Goal: Check status: Check status

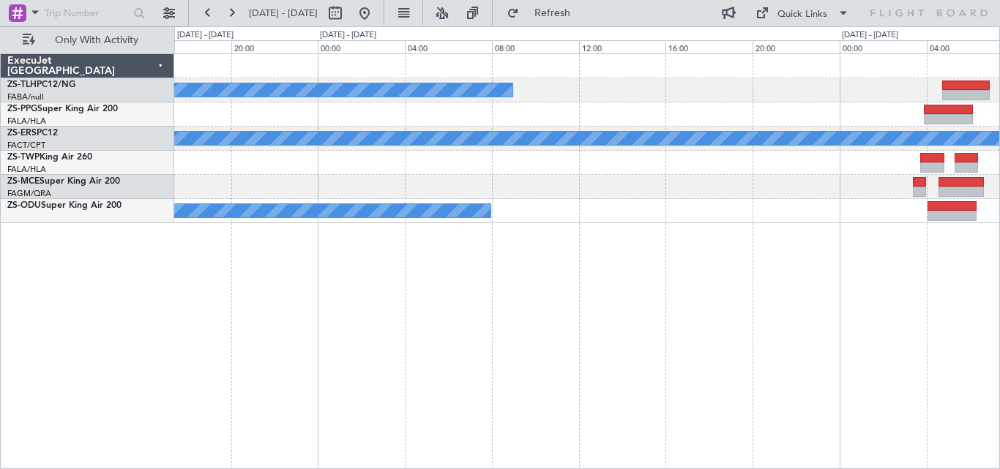
click at [957, 352] on div "A/C Booked A/C Booked A/C Booked A/C Booked A/C Booked" at bounding box center [587, 261] width 826 height 416
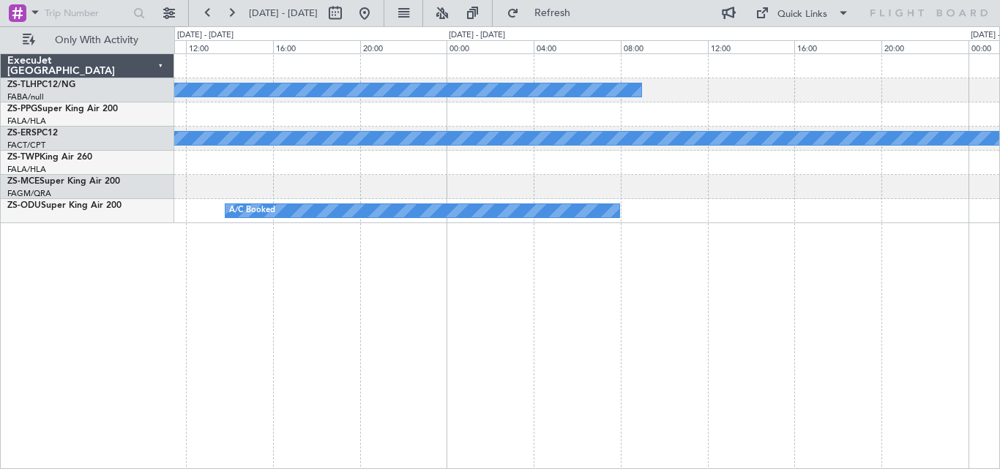
click at [992, 291] on div "A/C Booked A/C Booked A/C Booked A/C Booked" at bounding box center [587, 261] width 826 height 416
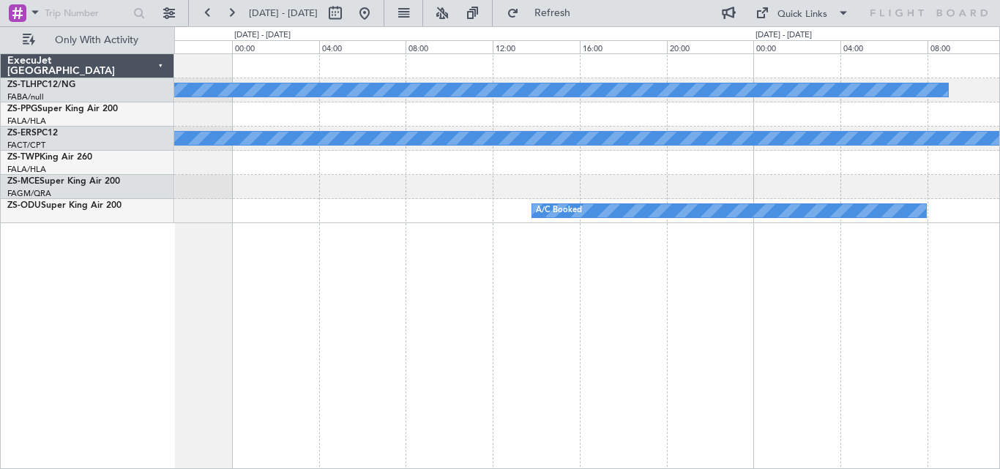
click at [916, 256] on div "A/C Booked A/C Booked A/C Booked" at bounding box center [587, 261] width 826 height 416
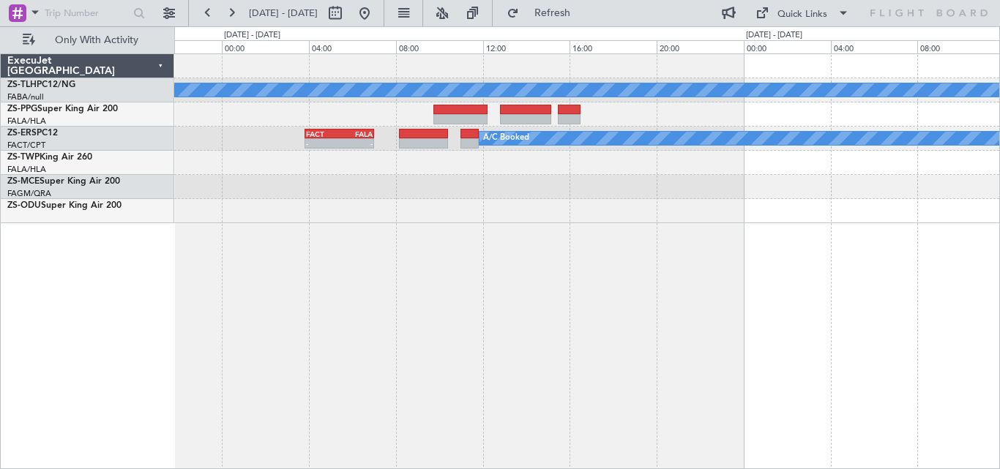
click at [992, 234] on div "A/C Booked A/C Booked FACT 03:50 Z FALA 07:00 Z - - A/C Booked" at bounding box center [587, 261] width 826 height 416
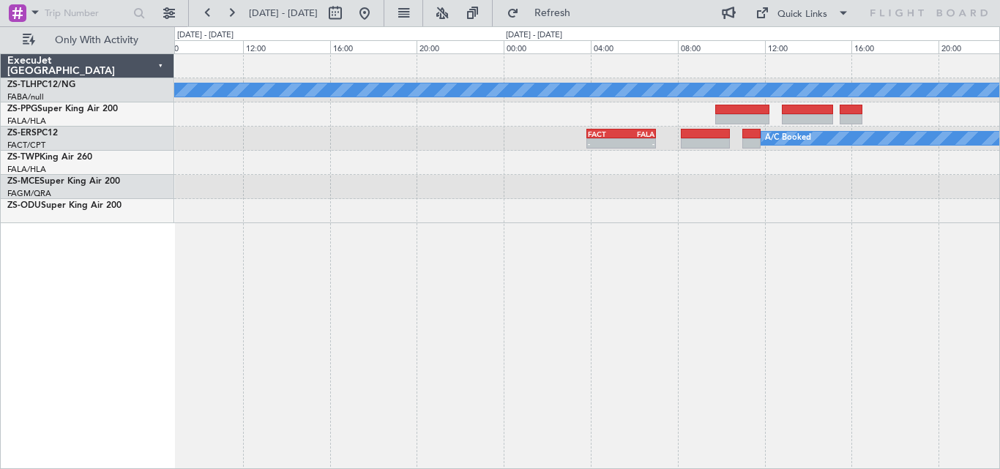
click at [953, 218] on div "A/C Booked A/C Booked A/C Booked FACT 03:50 Z FALA 07:00 Z - -" at bounding box center [587, 261] width 826 height 416
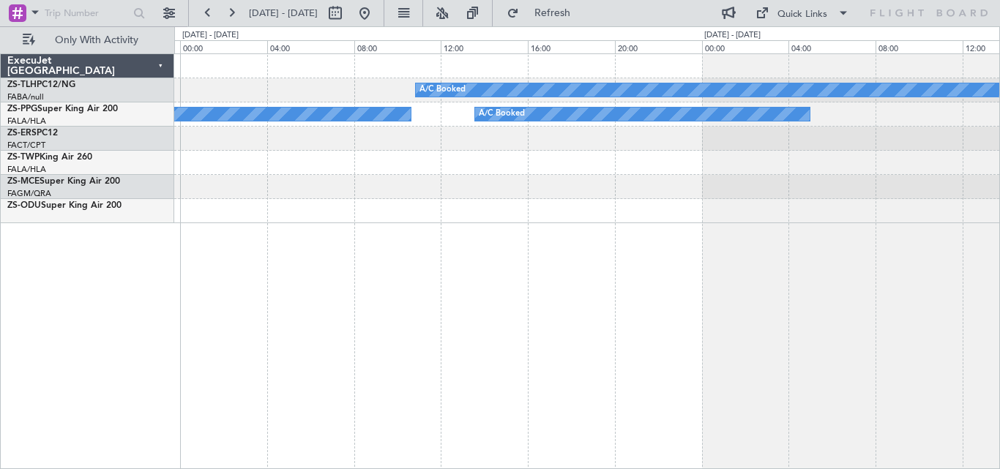
click at [993, 193] on div "A/C Booked A/C Booked A/C Booked" at bounding box center [587, 261] width 826 height 416
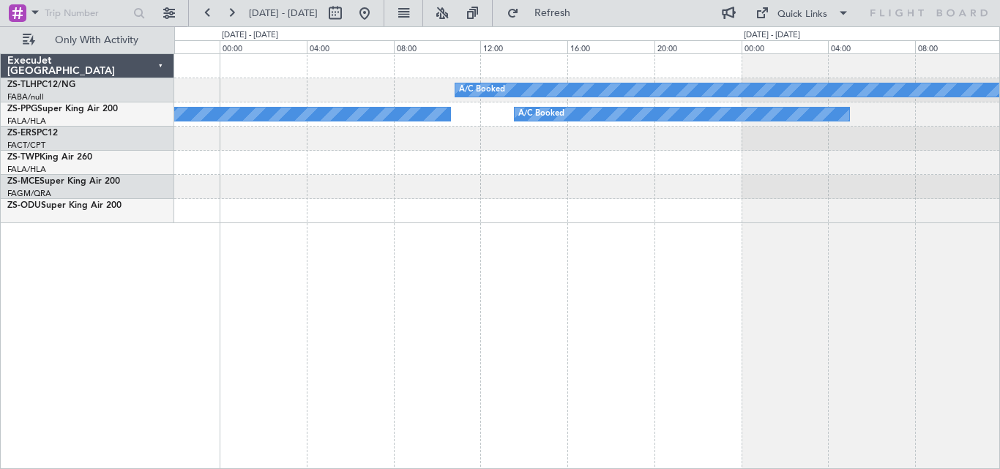
click at [877, 204] on div "A/C Booked A/C Booked A/C Booked" at bounding box center [587, 261] width 826 height 416
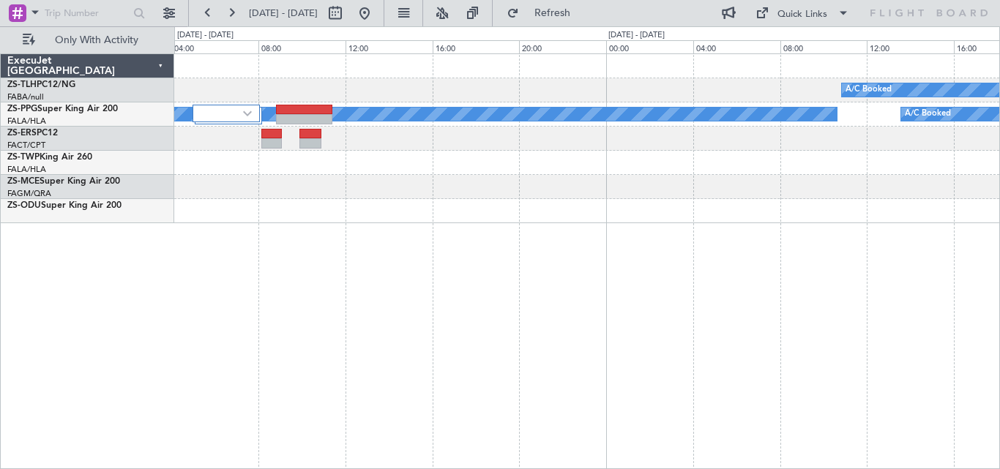
click at [740, 209] on div at bounding box center [586, 211] width 825 height 24
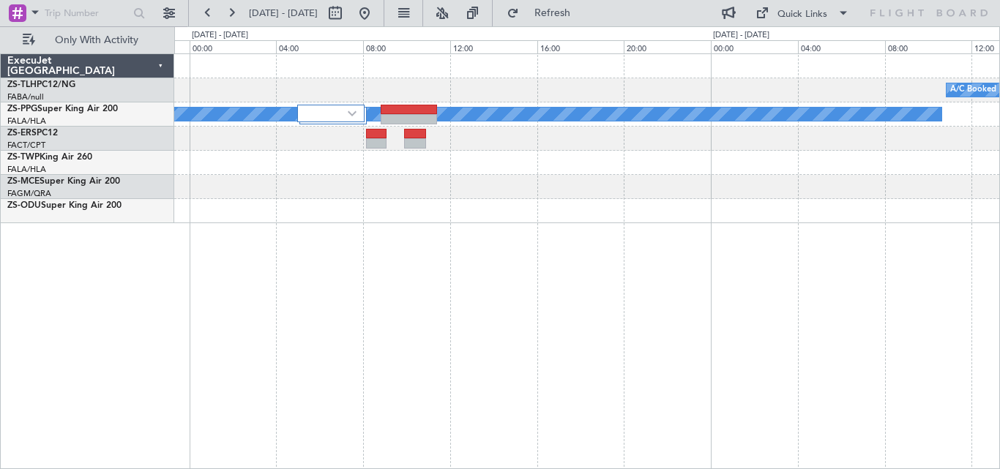
click at [943, 201] on div at bounding box center [586, 211] width 825 height 24
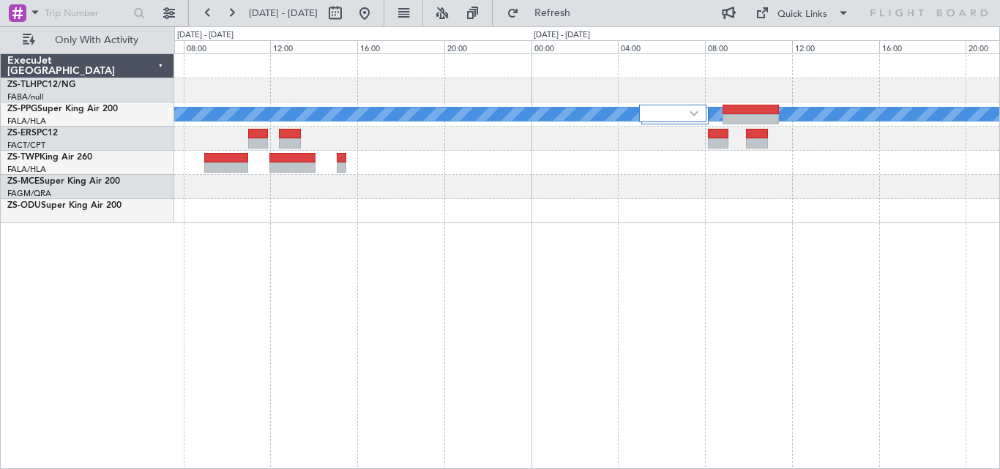
click at [930, 206] on div at bounding box center [586, 211] width 825 height 24
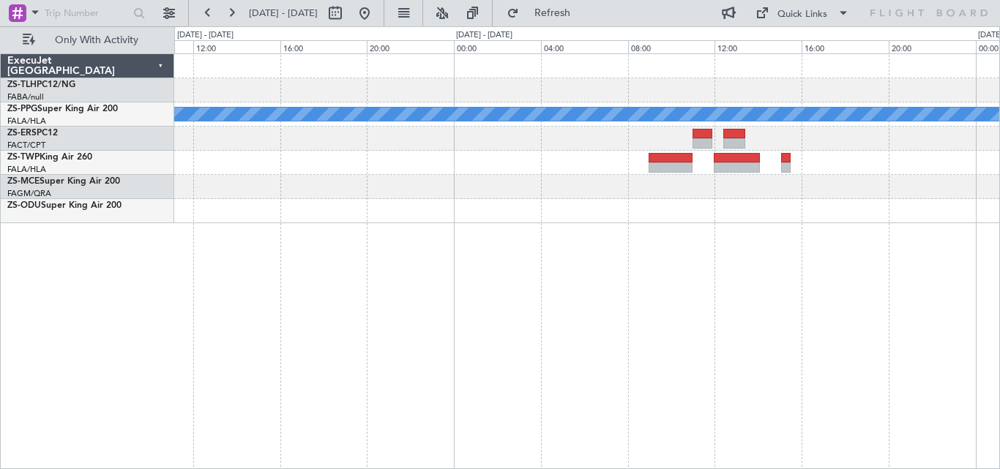
click at [801, 220] on div "A/C Booked A/C Booked" at bounding box center [587, 261] width 826 height 416
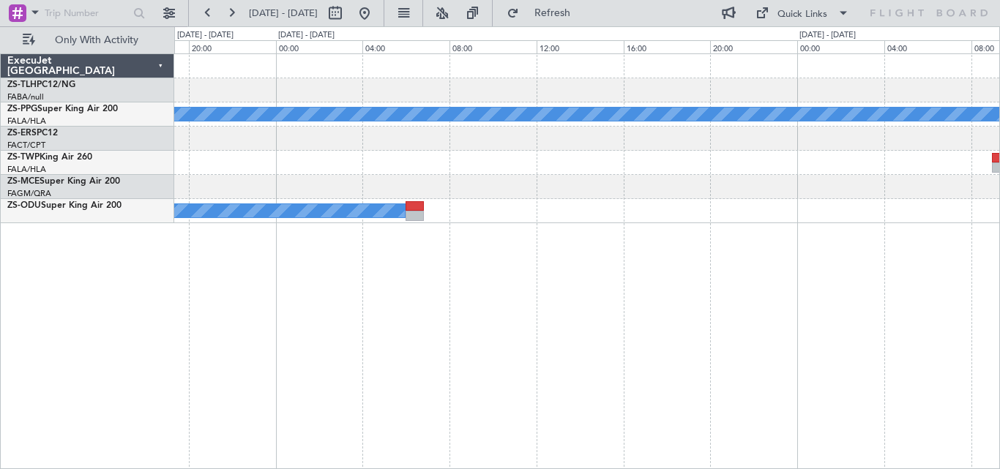
click at [864, 193] on div "A/C Booked A/C Booked" at bounding box center [587, 261] width 826 height 416
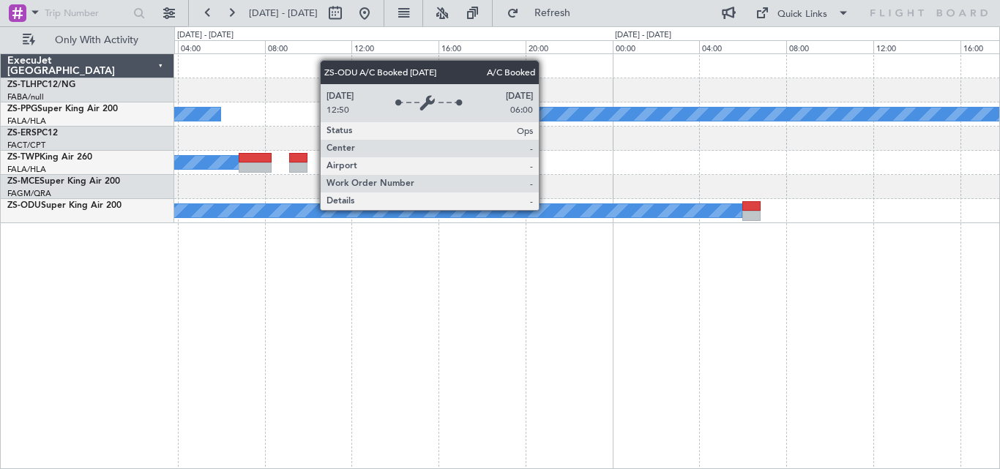
click at [806, 193] on div "A/C Booked A/C Booked A/C Booked A/C Booked A/C Booked A/C Booked A/C Booked" at bounding box center [586, 138] width 825 height 169
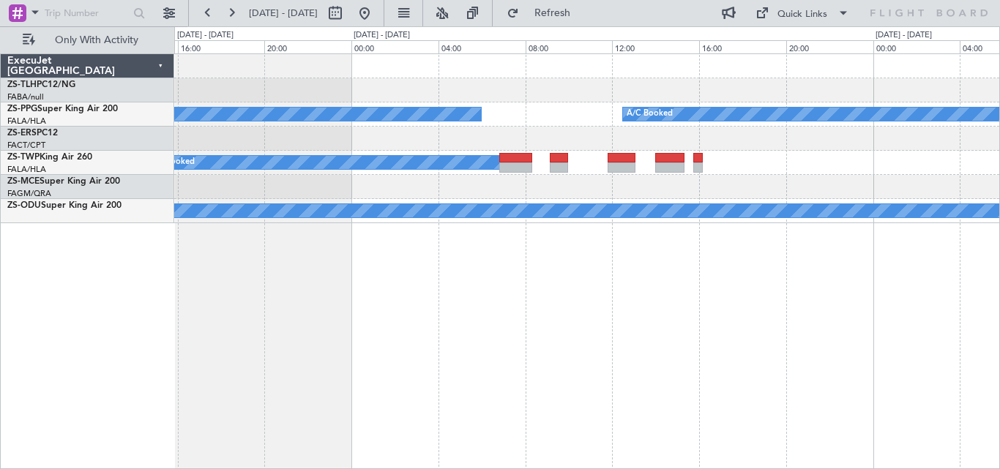
click at [868, 185] on div "A/C Booked A/C Booked A/C Booked A/C Booked A/C Booked A/C Booked A/C Booked" at bounding box center [586, 138] width 825 height 169
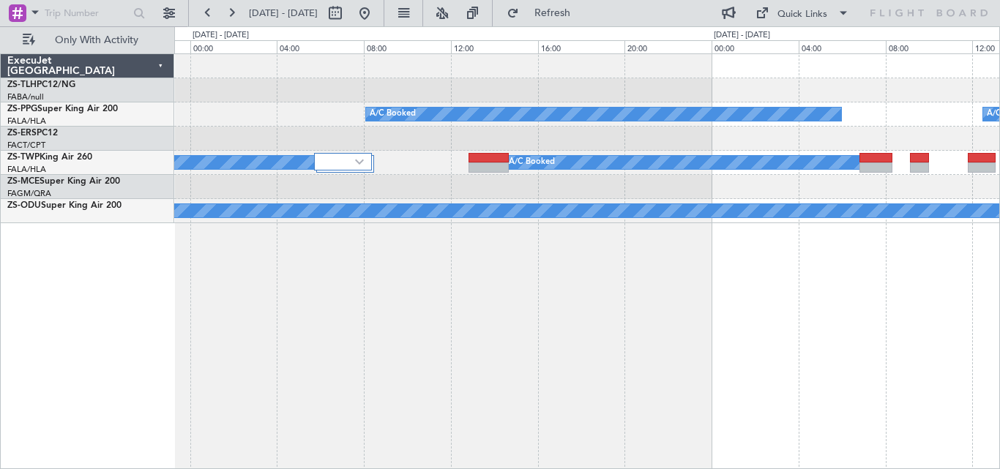
click at [816, 161] on div "A/C Booked A/C Booked A/C Booked A/C Booked A/C Booked A/C Booked A/C Booked A/…" at bounding box center [586, 138] width 825 height 169
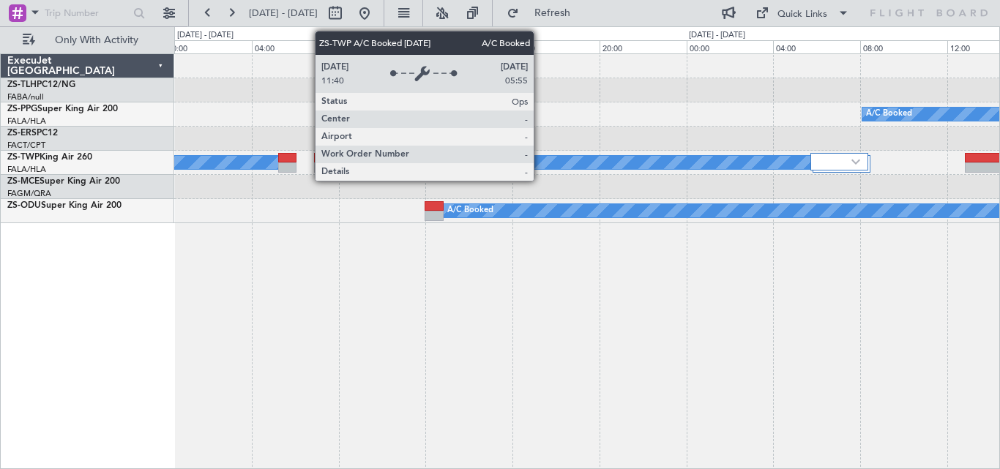
click at [613, 157] on div "A/C Booked" at bounding box center [615, 162] width 395 height 13
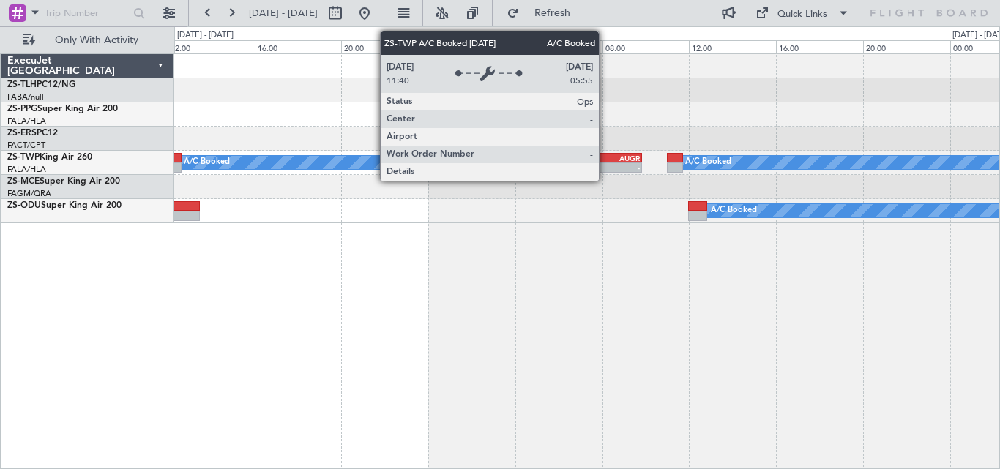
click at [876, 166] on div "A/C Booked" at bounding box center [879, 162] width 395 height 13
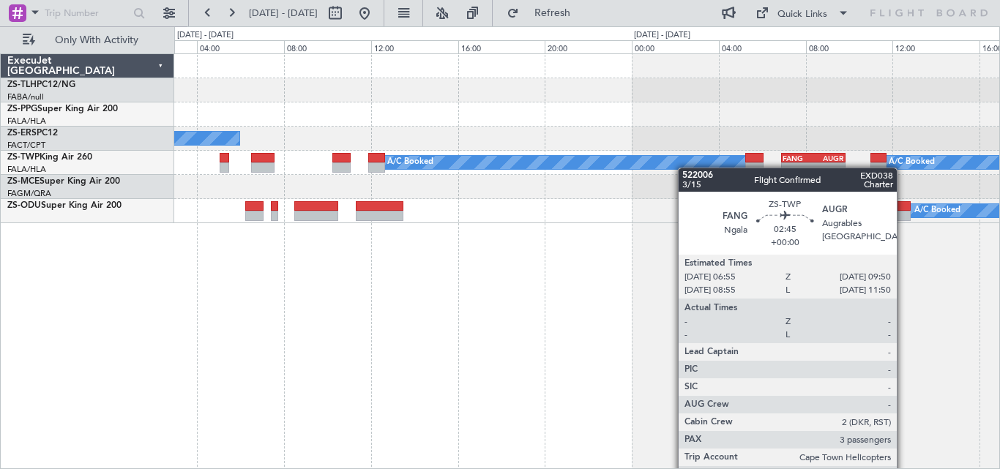
click at [814, 169] on div "A/C Booked FANG 06:55 Z AUGR 09:50 Z - - A/C Booked" at bounding box center [586, 163] width 825 height 24
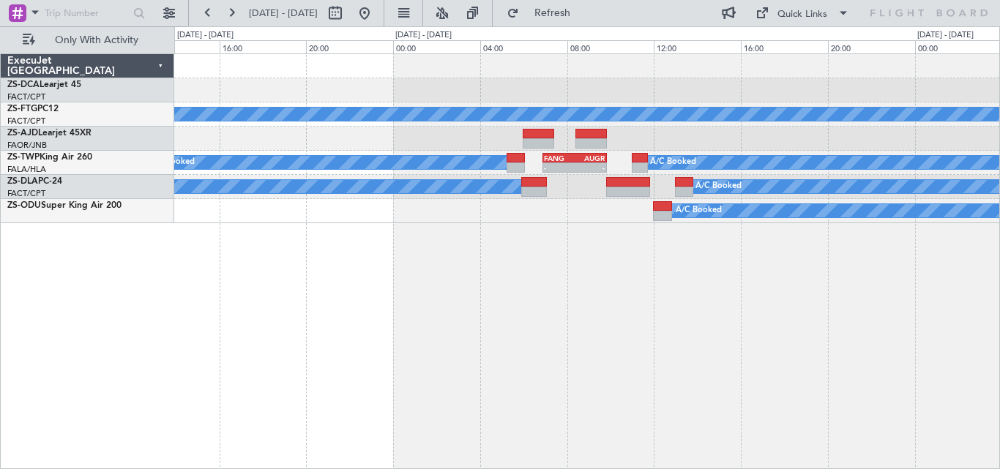
click at [544, 268] on div "A/C Booked A/C Booked A/C Booked FANG 06:55 Z AUGR 09:50 Z - - A/C Booked A/C B…" at bounding box center [587, 261] width 826 height 416
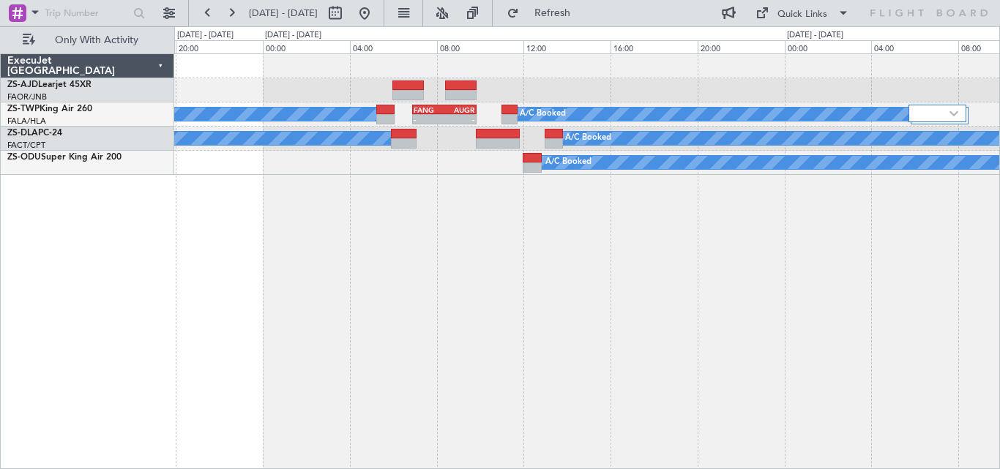
click at [153, 244] on div "A/C Booked FANG 06:55 Z AUGR 09:50 Z - - A/C Booked A/C Booked A/C Booked A/C B…" at bounding box center [500, 247] width 1000 height 443
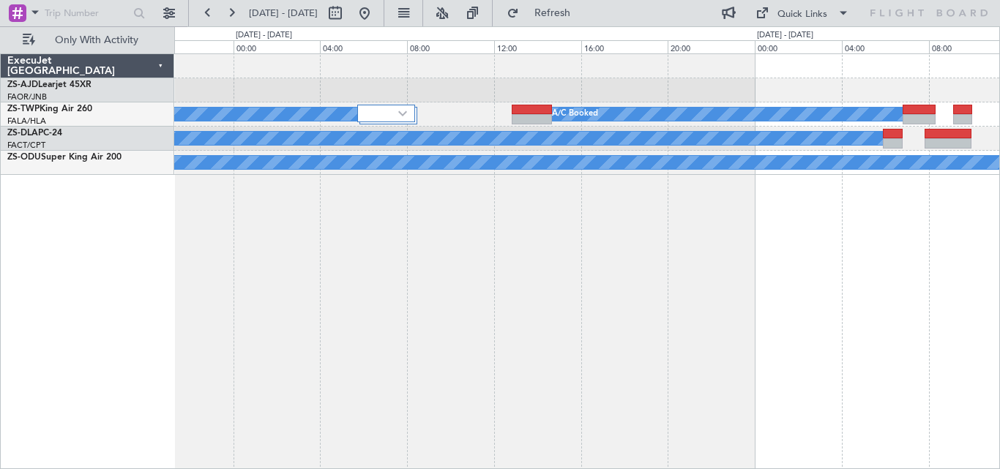
click at [141, 257] on div "A/C Booked A/C Booked A/C Booked A/C Booked ExecuJet [GEOGRAPHIC_DATA] ZS-AJD L…" at bounding box center [500, 247] width 1000 height 443
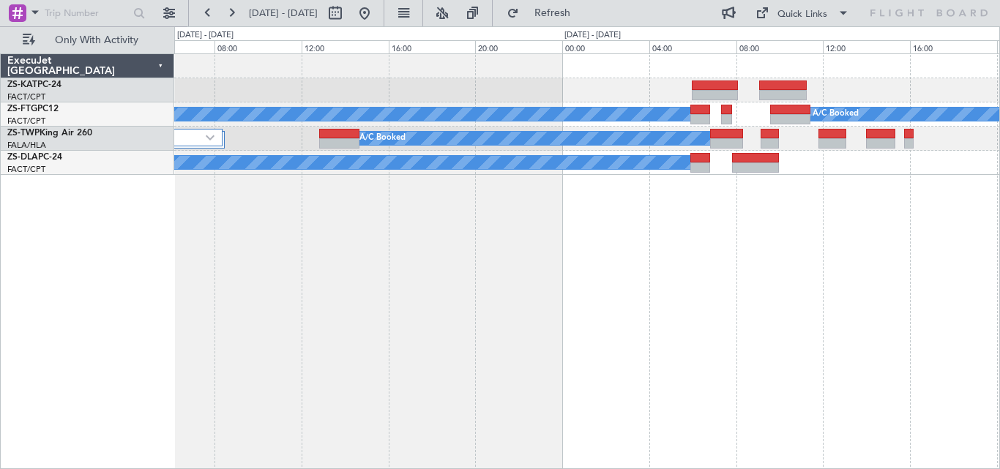
click at [265, 238] on div "A/C Booked A/C Booked A/C Booked A/C Booked A/C Booked" at bounding box center [587, 261] width 826 height 416
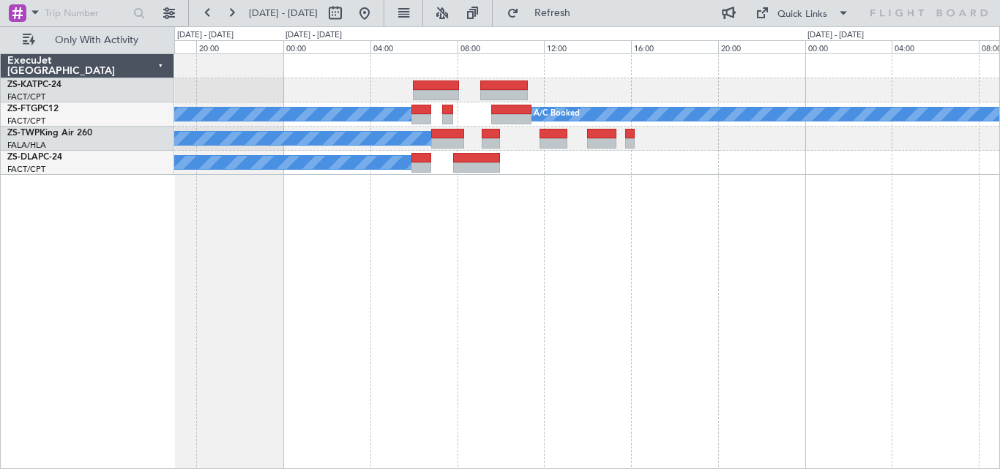
click at [331, 227] on div "A/C Booked A/C Booked A/C Booked A/C Booked" at bounding box center [587, 261] width 826 height 416
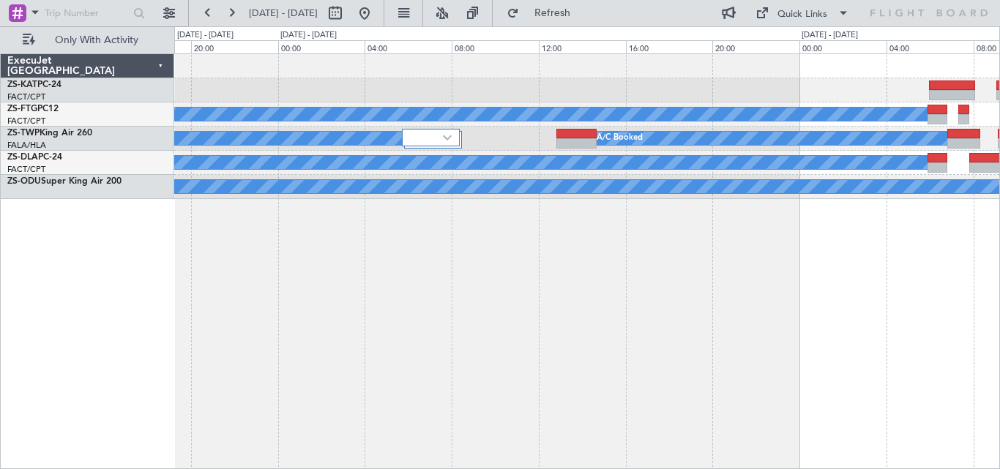
click at [831, 231] on div "A/C Booked A/C Booked A/C Booked A/C Booked FANG 06:55 Z AUGR 09:50 Z - - A/C B…" at bounding box center [587, 261] width 826 height 416
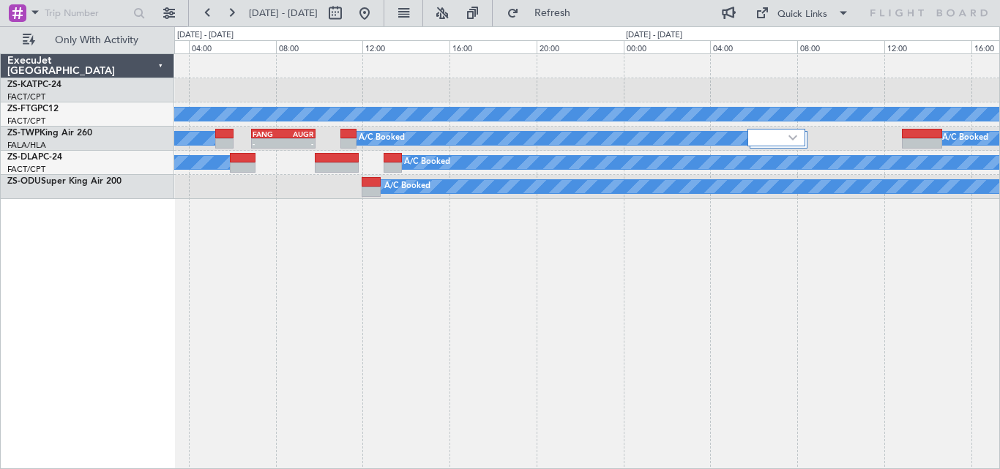
click at [836, 220] on div "A/C Booked A/C Booked A/C Booked FANG 06:55 Z AUGR 09:50 Z - - A/C Booked A/C B…" at bounding box center [587, 261] width 826 height 416
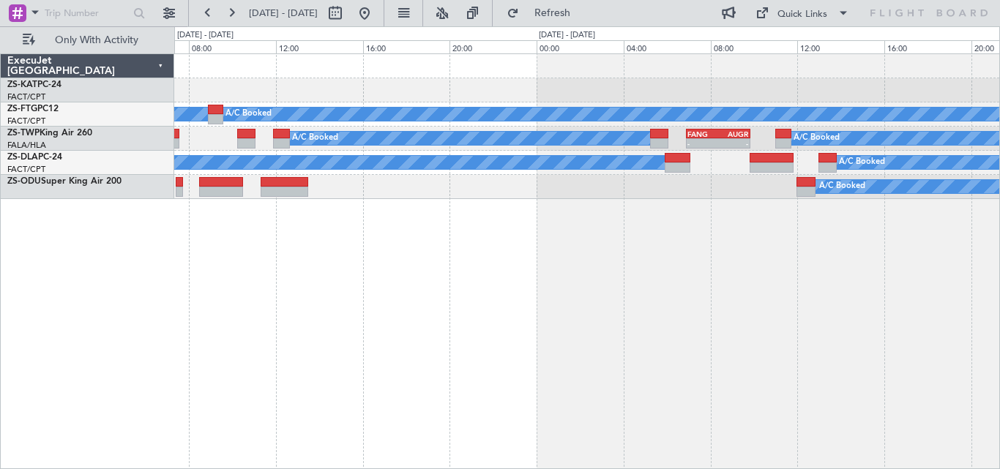
click at [836, 194] on div "A/C Booked A/C Booked A/C Booked FANG 06:55 Z AUGR 09:50 Z - - A/C Booked A/C B…" at bounding box center [587, 261] width 826 height 416
click at [766, 248] on div "A/C Booked A/C Booked A/C Booked FANG 06:55 Z AUGR 09:50 Z - - A/C Booked A/C B…" at bounding box center [587, 261] width 826 height 416
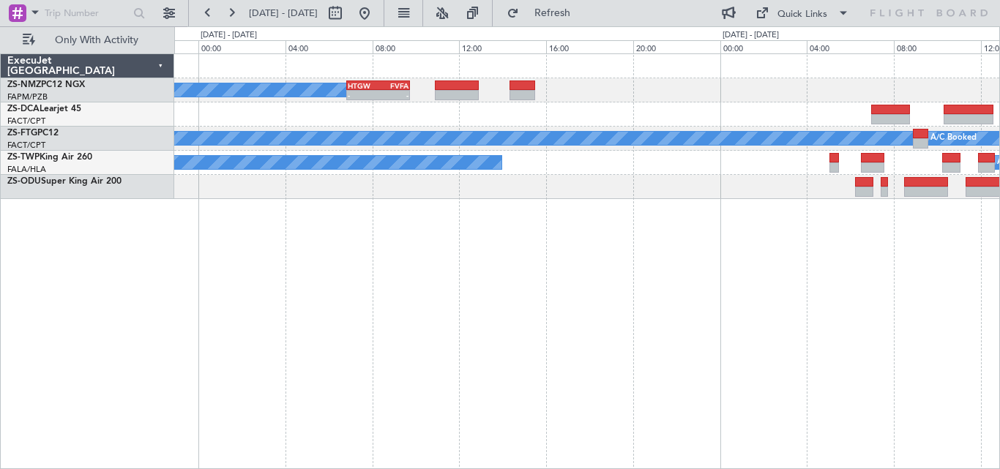
click at [784, 239] on div "- - HTGW 06:50 Z FVFA 09:45 Z A/C Booked A/C Booked A/C Booked A/C Booked A/C B…" at bounding box center [587, 261] width 826 height 416
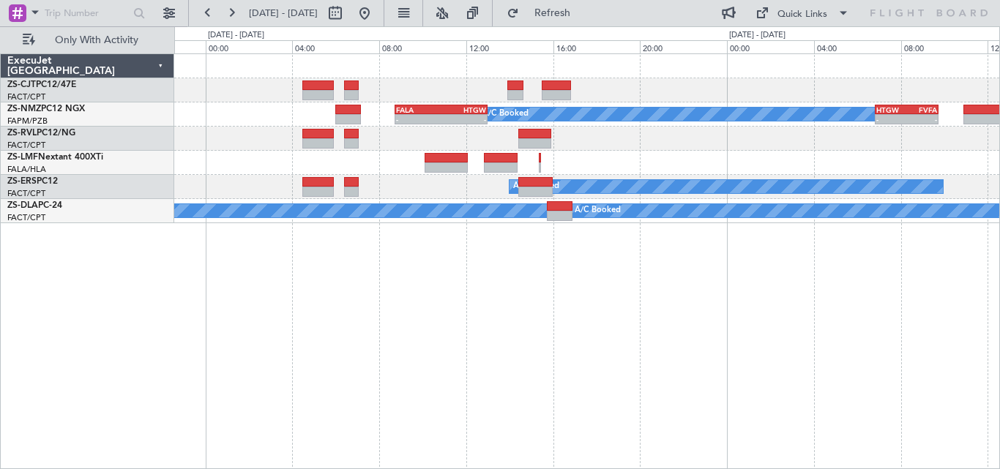
click at [846, 264] on div "- - HTGW 06:50 Z FVFA 09:45 Z A/C Booked - - FALA 08:45 Z HTGW 13:00 Z A/C Unav…" at bounding box center [587, 261] width 826 height 416
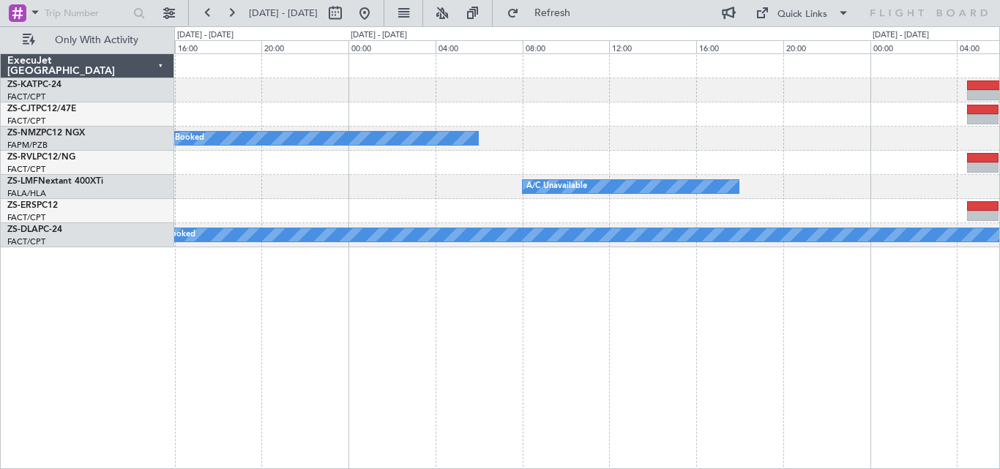
click at [1000, 302] on div "A/C Booked - - FALA 08:45 Z HTGW 13:00 Z A/C Booked A/C Booked A/C Booked A/C U…" at bounding box center [500, 247] width 1000 height 443
click at [832, 299] on div "A/C Booked - - FALA 08:45 Z HTGW 13:00 Z A/C Booked A/C Booked A/C Booked A/C U…" at bounding box center [587, 261] width 826 height 416
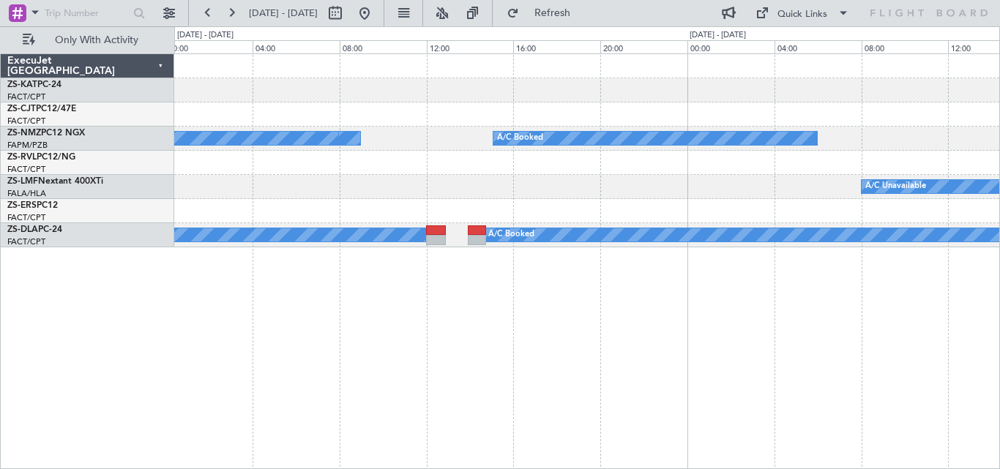
click at [953, 297] on div "A/C Booked A/C Booked A/C Booked A/C Unavailable A/C Booked A/C Booked A/C Book…" at bounding box center [587, 261] width 826 height 416
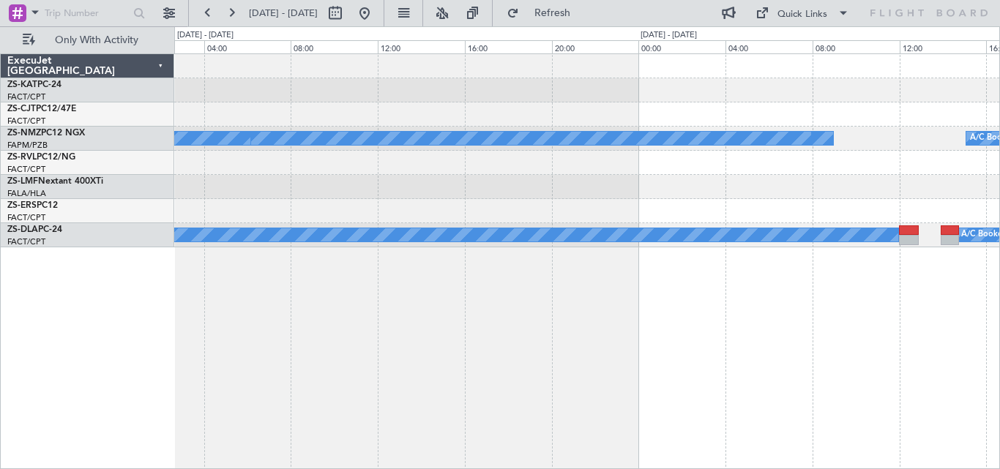
click at [941, 272] on div "A/C Booked A/C Booked A/C Booked A/C Booked A/C Booked A/C Booked A/C Booked A/…" at bounding box center [587, 261] width 826 height 416
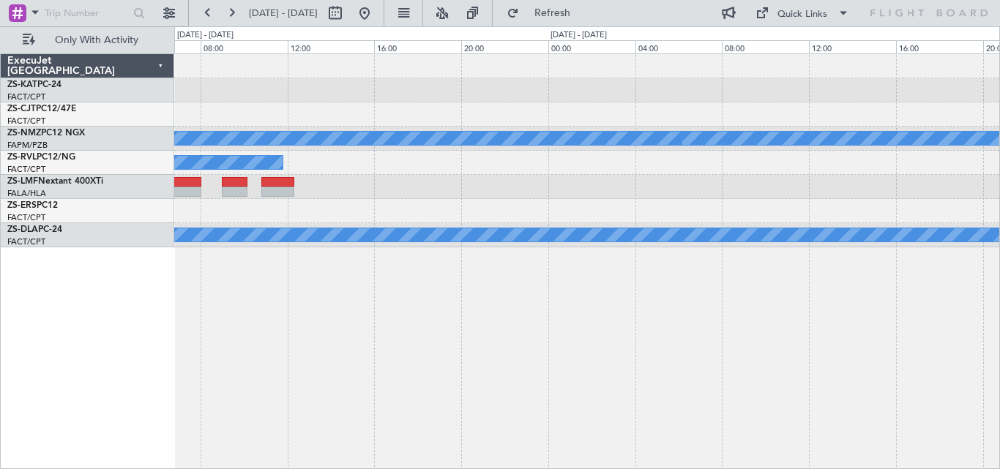
click at [933, 288] on div "A/C Booked A/C Booked A/C Booked A/C Booked A/C Booked A/C Booked A/C Booked A/…" at bounding box center [587, 261] width 826 height 416
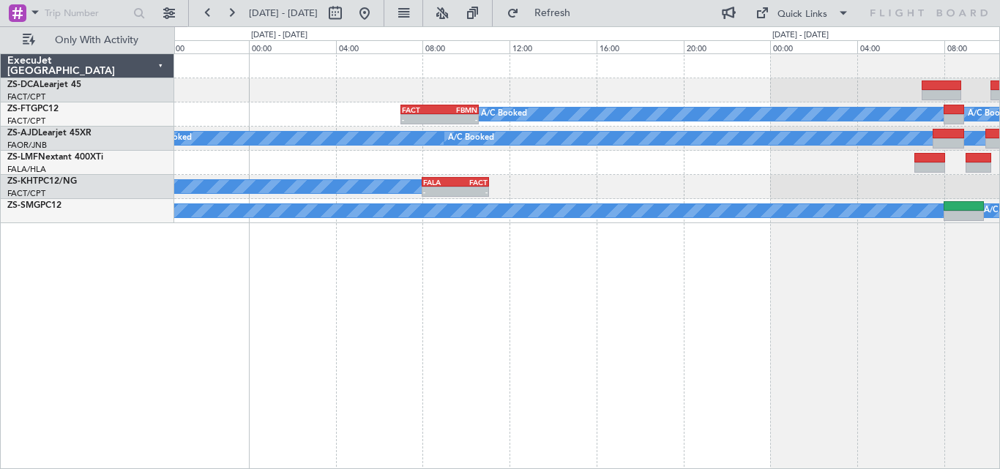
click at [582, 305] on div "A/C Booked A/C Booked - - FACT 07:00 Z FBMN 10:35 Z A/C Booked A/C Booked A/C B…" at bounding box center [587, 261] width 826 height 416
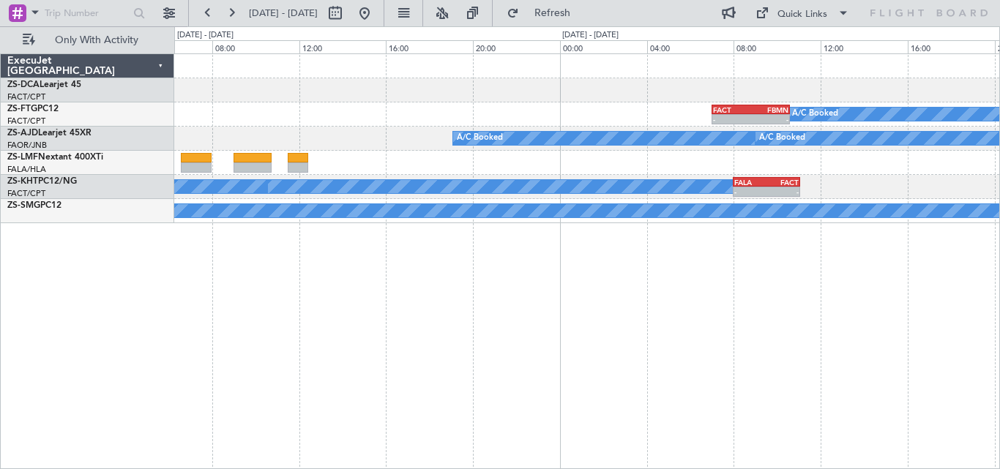
click at [789, 312] on div "A/C Booked - - FACT 07:00 Z FBMN 10:35 Z A/C Booked A/C Booked A/C Booked A/C B…" at bounding box center [587, 261] width 826 height 416
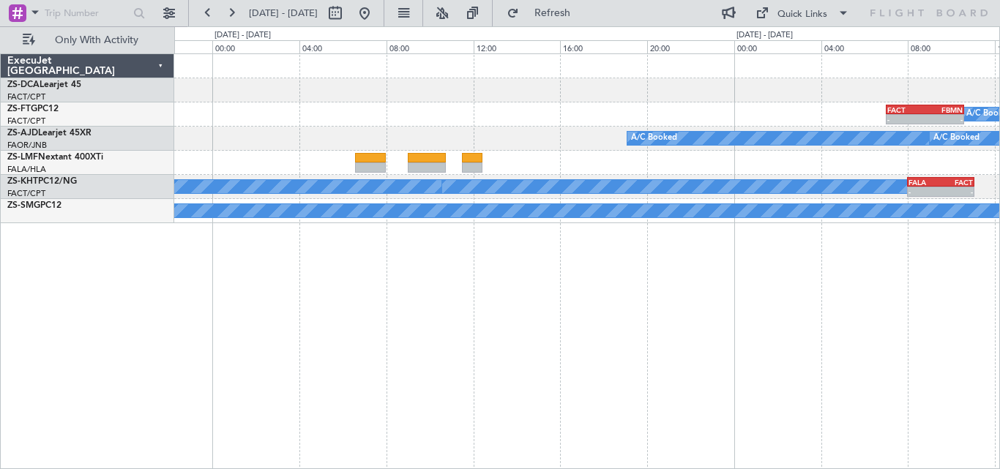
click at [667, 289] on div "A/C Booked - - FACT 07:00 Z FBMN 10:35 Z A/C Booked A/C Booked A/C Booked A/C B…" at bounding box center [587, 261] width 826 height 416
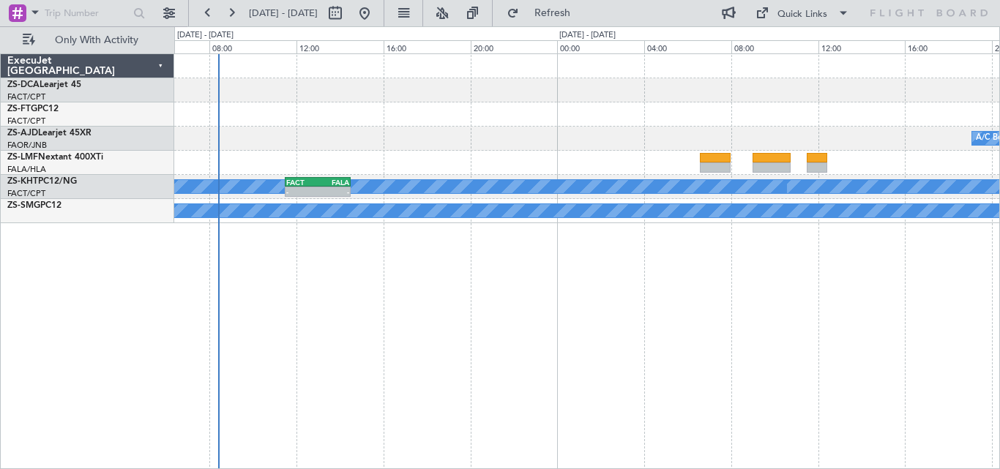
click at [720, 338] on div "A/C Booked A/C Booked A/C Unavailable FACT 11:30 Z FALA 14:30 Z - - A/C Booked" at bounding box center [587, 261] width 826 height 416
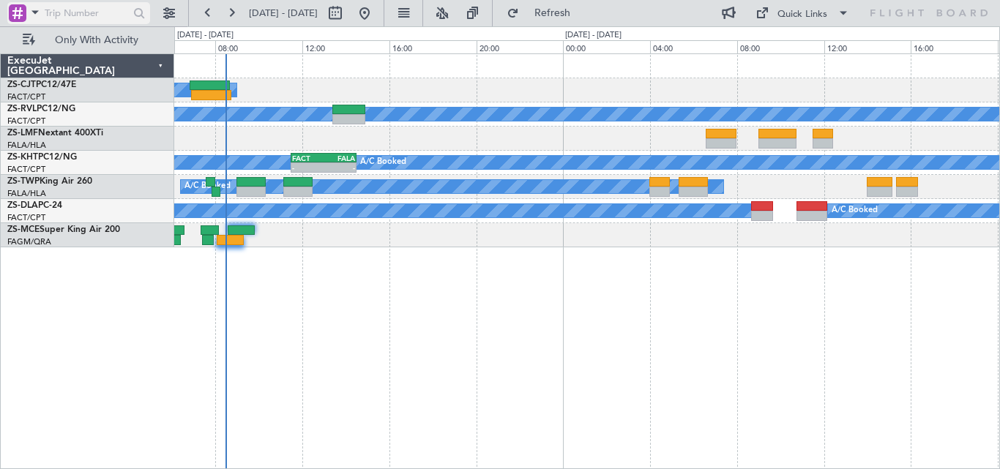
click at [104, 14] on input "text" at bounding box center [87, 13] width 84 height 22
paste input "536255"
type input "536255"
click at [133, 7] on div at bounding box center [139, 13] width 23 height 23
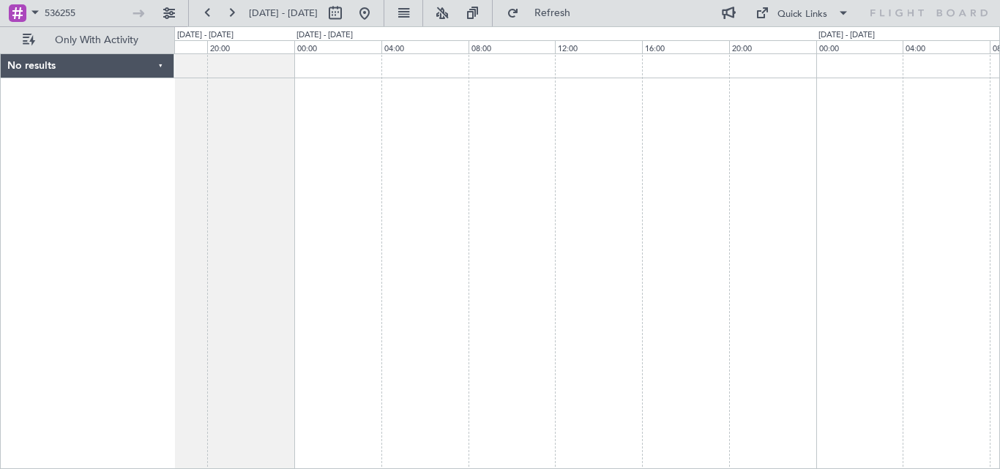
click at [478, 114] on div at bounding box center [587, 261] width 826 height 416
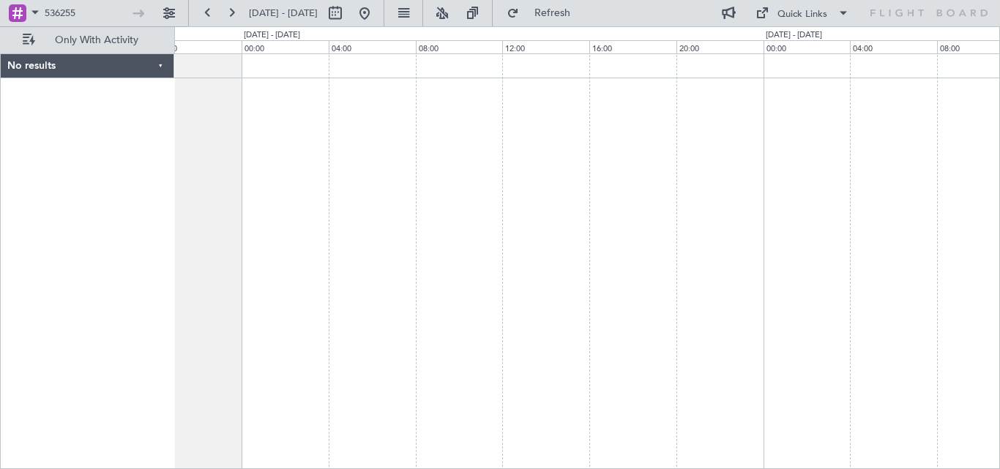
click at [403, 149] on div at bounding box center [587, 261] width 826 height 416
drag, startPoint x: 90, startPoint y: 14, endPoint x: -24, endPoint y: 26, distance: 114.8
click at [0, 26] on html "536255 [DATE] - [DATE] Refresh Quick Links Only With Activity No results 0 0 20…" at bounding box center [500, 234] width 1000 height 469
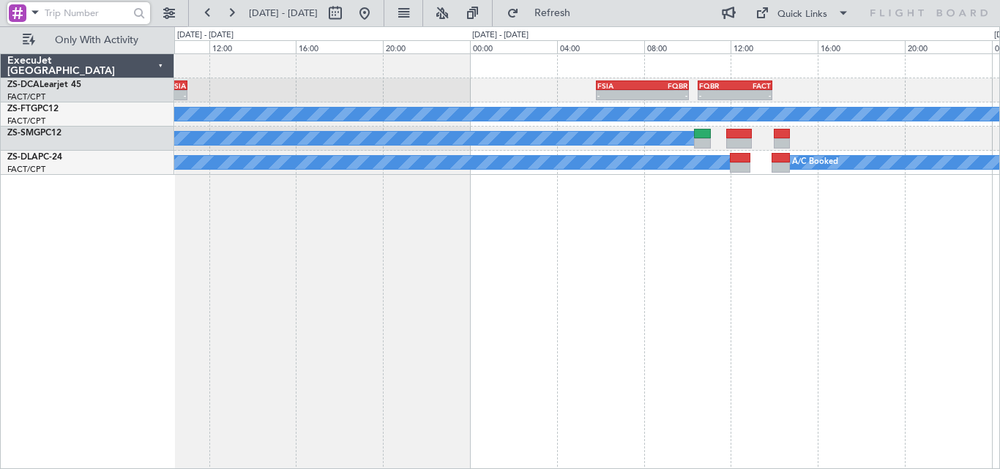
click at [921, 232] on div "- - FSIA 05:50 Z FQBR 10:05 Z - - FQBR 10:30 Z FACT 13:55 Z - - FQNC 08:00 Z FS…" at bounding box center [587, 261] width 826 height 416
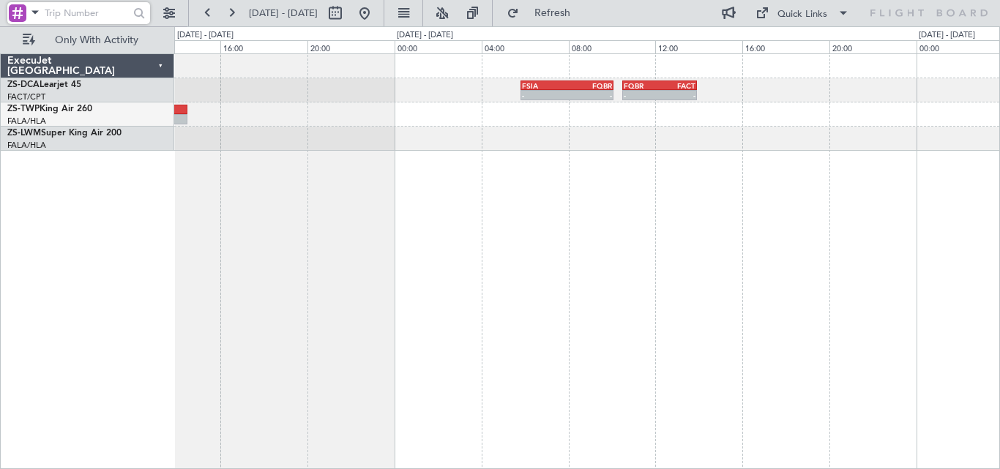
click at [125, 284] on div "- - FSIA 05:50 Z FQBR 10:05 Z - - FQBR 10:30 Z FACT 13:55 Z FQNC 08:00 Z FSIA 1…" at bounding box center [500, 247] width 1000 height 443
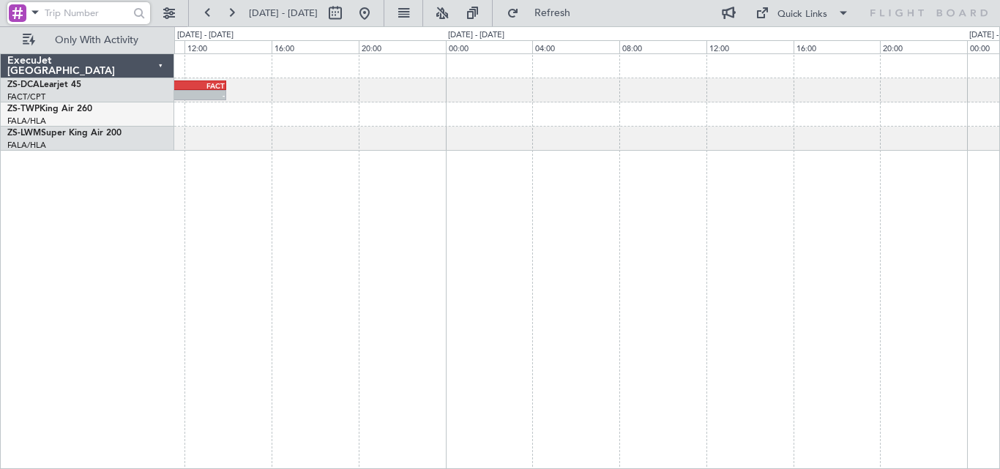
click at [317, 302] on div "- - FQBR 10:30 Z FACT 13:55 Z FSIA 05:50 Z FQBR 10:05 Z - - A/C Booked" at bounding box center [587, 261] width 826 height 416
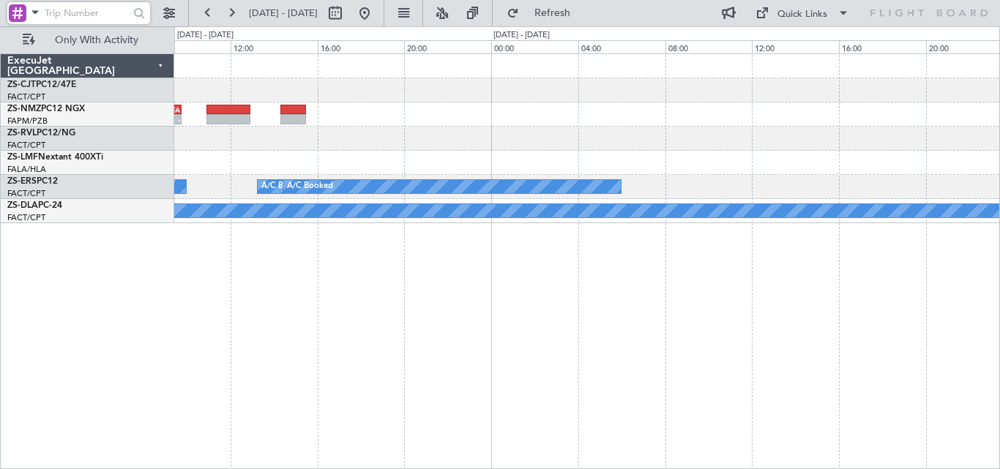
click at [447, 242] on div "- - HTGW 06:50 Z FVFA 09:45 Z A/C Booked A/C Booked A/C Booked A/C Booked A/C B…" at bounding box center [587, 261] width 826 height 416
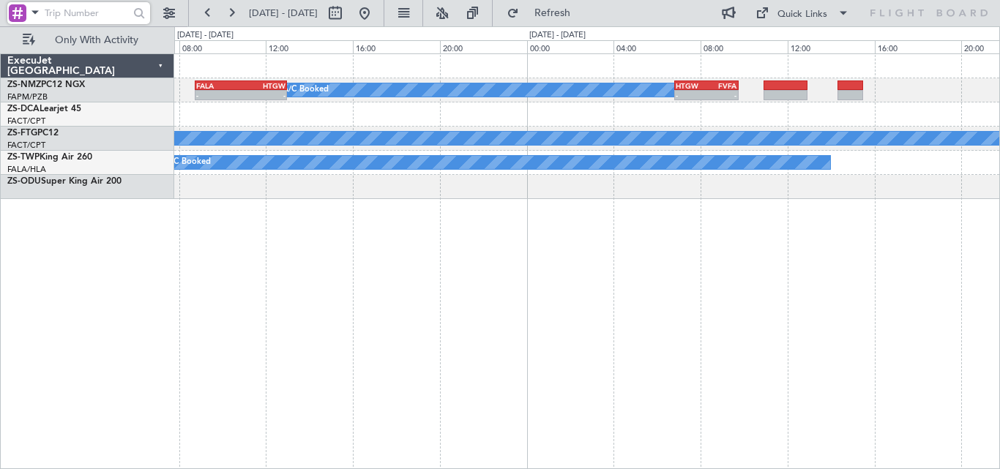
click at [963, 251] on div "HTGW 06:50 Z FVFA 09:45 Z - - A/C Booked - - FALA 08:45 Z HTGW 13:00 Z A/C Book…" at bounding box center [587, 261] width 826 height 416
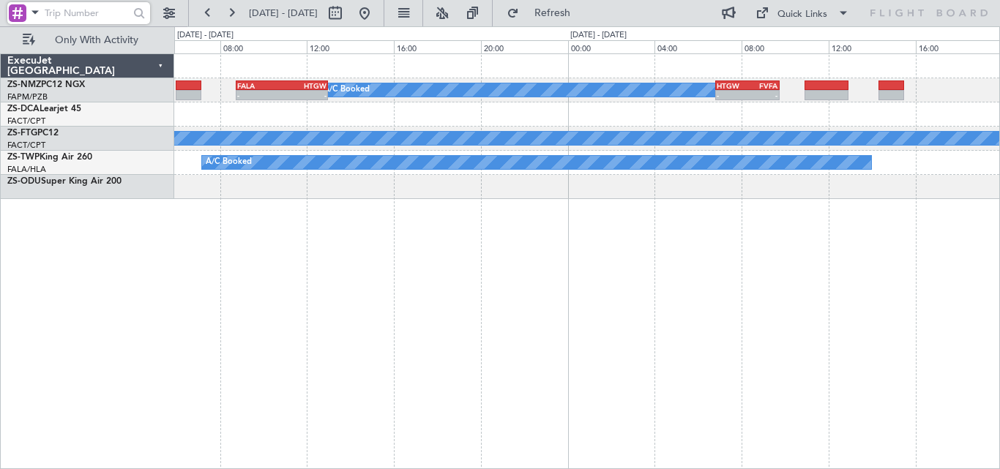
click at [892, 196] on div "HTGW 06:50 Z FVFA 09:45 Z - - A/C Booked - - FALA 08:45 Z HTGW 13:00 Z A/C Book…" at bounding box center [587, 261] width 826 height 416
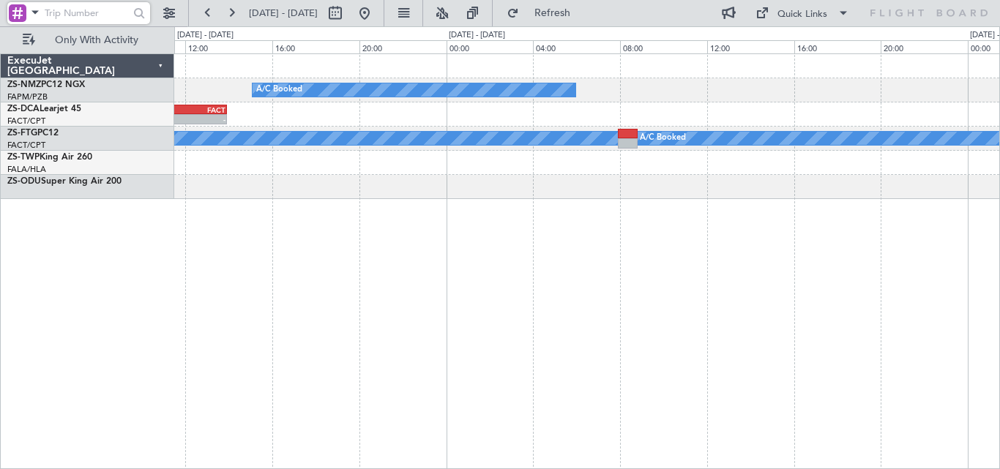
click at [1000, 151] on div "A/C Booked - - FALA 08:45 Z HTGW 13:00 Z A/C Booked A/C Booked FQBR 10:30 Z FAC…" at bounding box center [500, 247] width 1000 height 443
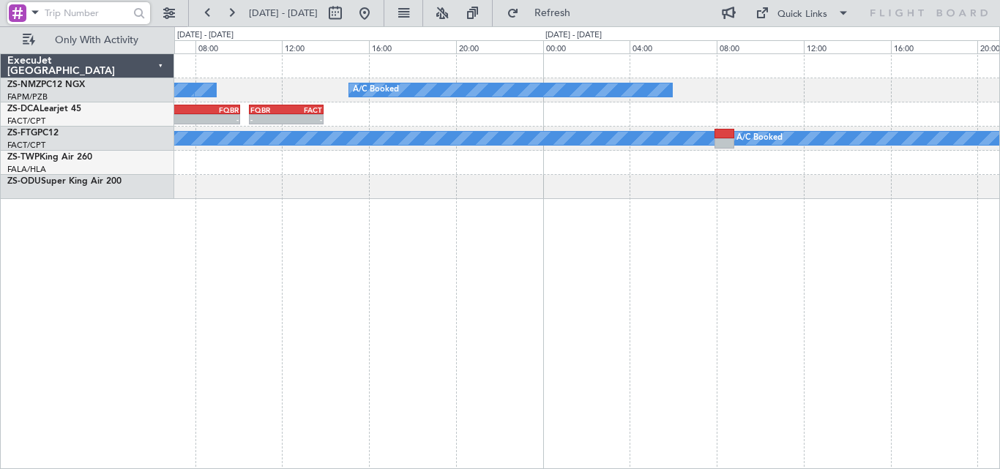
click at [869, 149] on div "A/C Booked A/C Booked A/C Booked FQBR 10:30 Z FACT 13:55 Z - - FSIA 05:50 Z FQB…" at bounding box center [587, 261] width 826 height 416
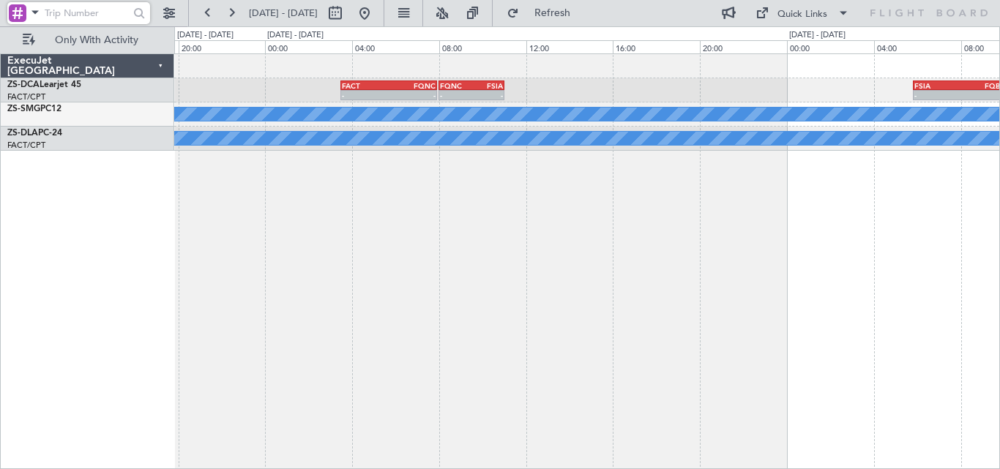
click at [1000, 82] on div "FSIA 05:50 Z FQBR 10:05 Z - - - - FQNC 08:00 Z FSIA 11:00 Z FACT 03:30 Z FQNC 0…" at bounding box center [500, 247] width 1000 height 443
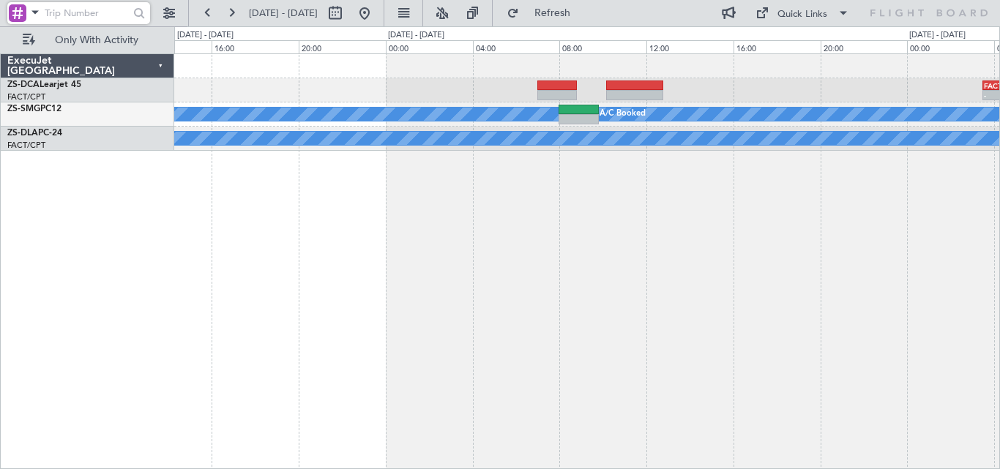
click at [1000, 215] on div "FACT 03:30 Z FQNC 07:55 Z - - - - FQNC 08:00 Z FSIA 11:00 Z A/C Booked A/C Book…" at bounding box center [500, 247] width 1000 height 443
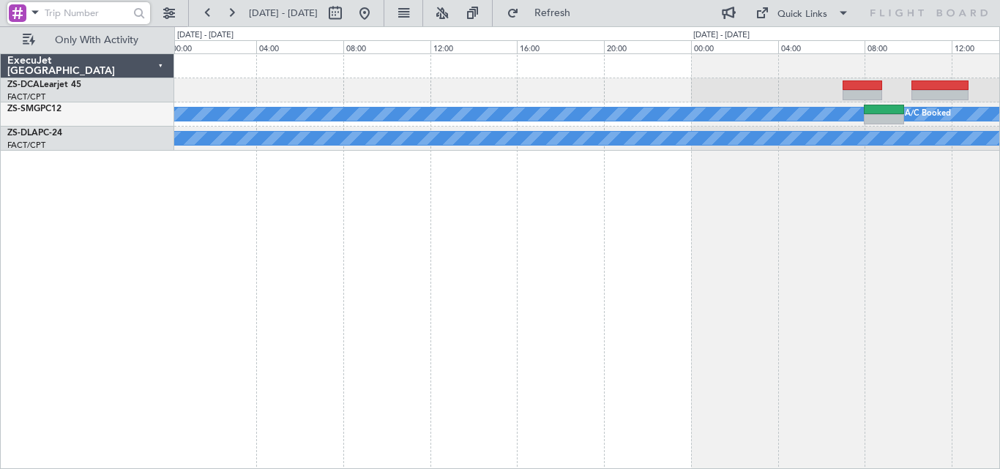
click at [1000, 243] on div "A/C Booked A/C Booked A/C Booked ExecuJet [GEOGRAPHIC_DATA] ZS-DCA Learjet 45 F…" at bounding box center [500, 247] width 1000 height 443
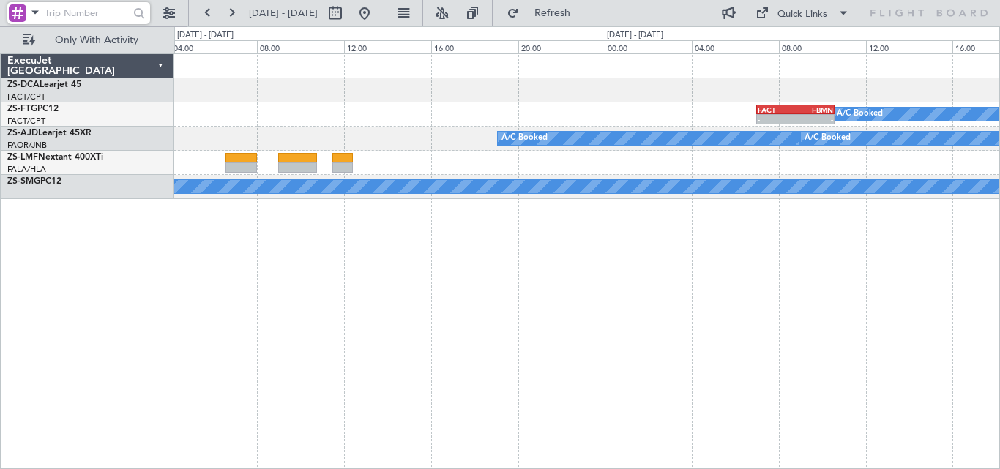
click at [910, 234] on div "A/C Booked - - FACT 07:00 Z FBMN 10:35 Z A/C Booked A/C Booked A/C Booked A/C B…" at bounding box center [587, 261] width 826 height 416
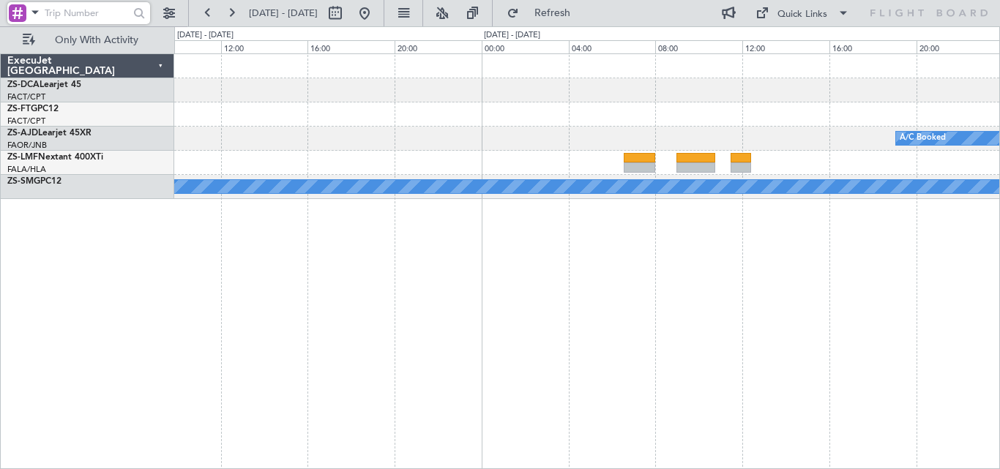
click at [854, 205] on div "FACT 07:00 Z FBMN 10:35 Z - - A/C Booked A/C Booked A/C Booked A/C Booked A/C B…" at bounding box center [587, 261] width 826 height 416
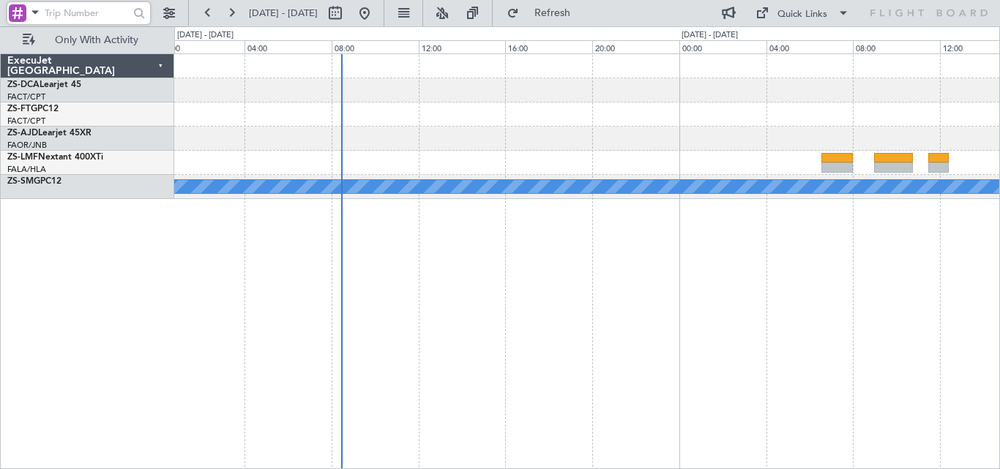
click at [784, 174] on div "A/C Booked A/C Booked" at bounding box center [587, 261] width 826 height 416
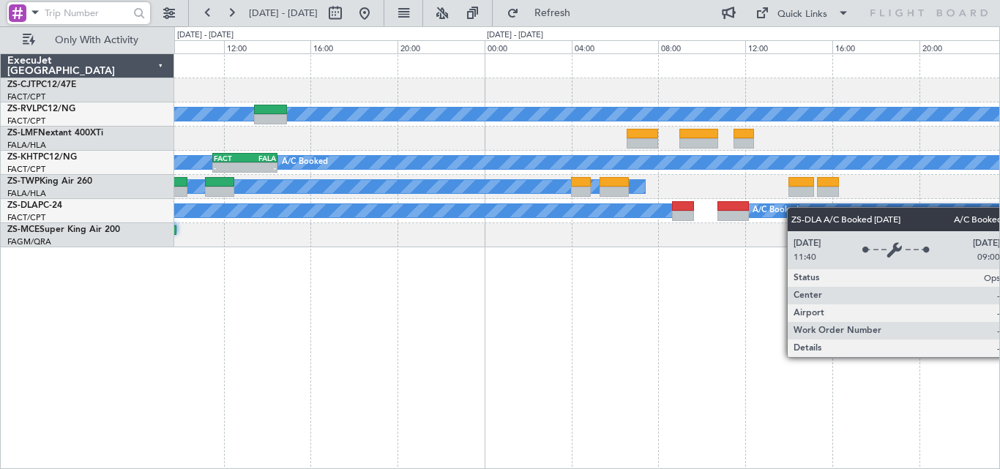
click at [636, 214] on div "A/C Booked A/C Booked A/C Unavailable A/C Booked - - FACT 11:30 Z FALA 14:30 Z …" at bounding box center [586, 150] width 825 height 193
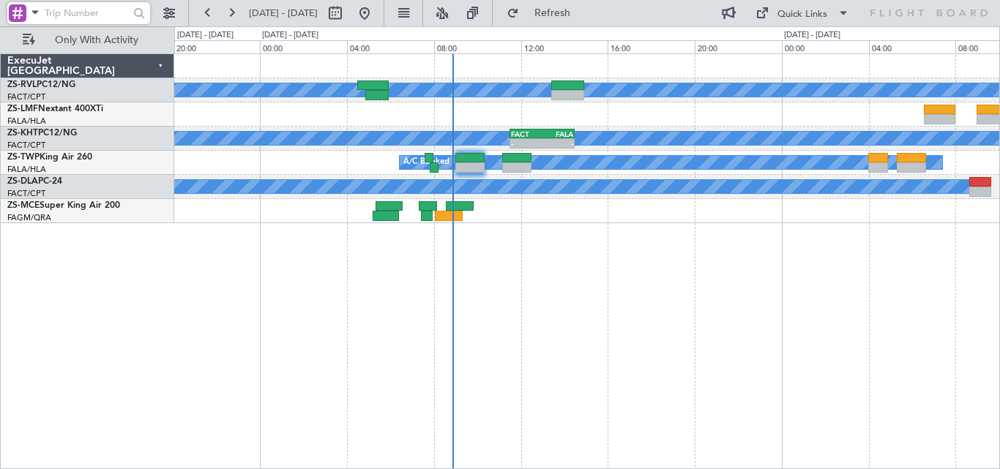
click at [685, 252] on div "A/C Booked A/C Booked A/C Unavailable - - FACT 11:30 Z FALA 14:30 Z A/C Booked …" at bounding box center [587, 261] width 826 height 416
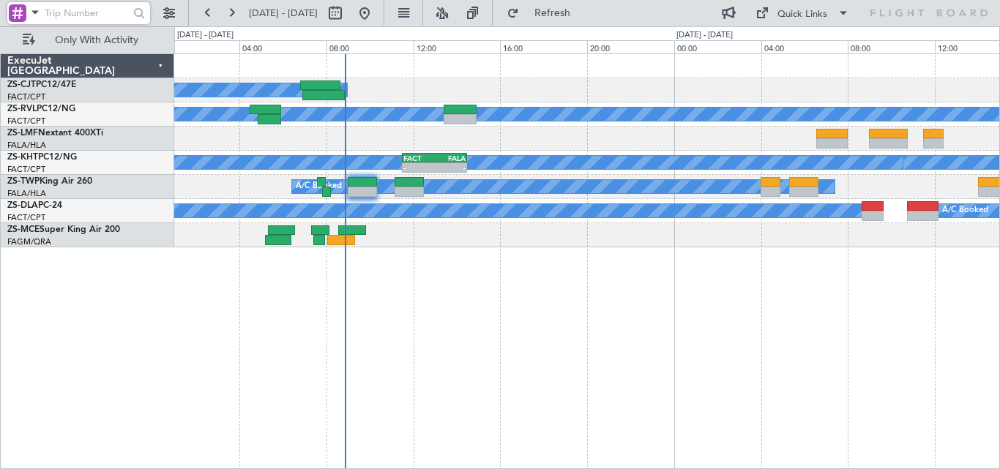
click at [401, 226] on div "A/C Booked A/C Booked A/C Booked A/C Unavailable - - FACT 11:30 Z FALA 14:30 Z …" at bounding box center [586, 150] width 825 height 193
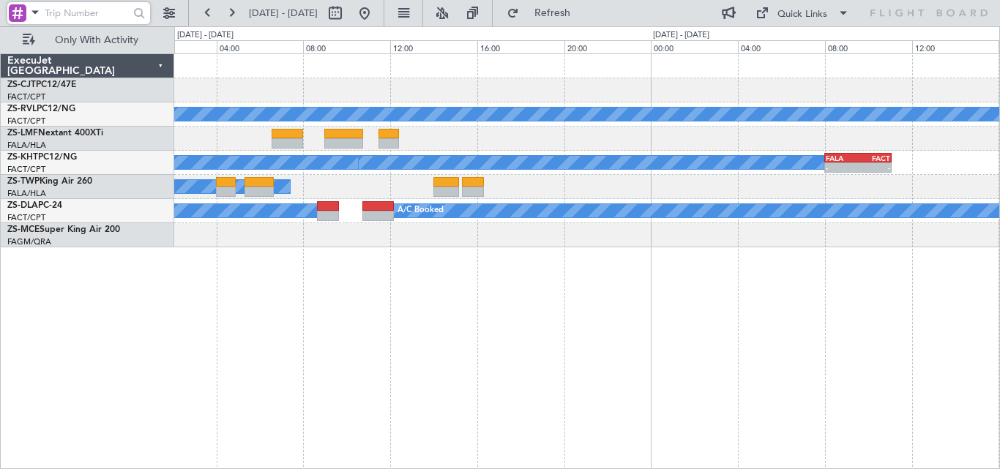
click at [106, 302] on div "A/C Booked A/C Booked A/C Unavailable - - FALA 08:00 Z FACT 11:05 Z A/C Booked …" at bounding box center [500, 247] width 1000 height 443
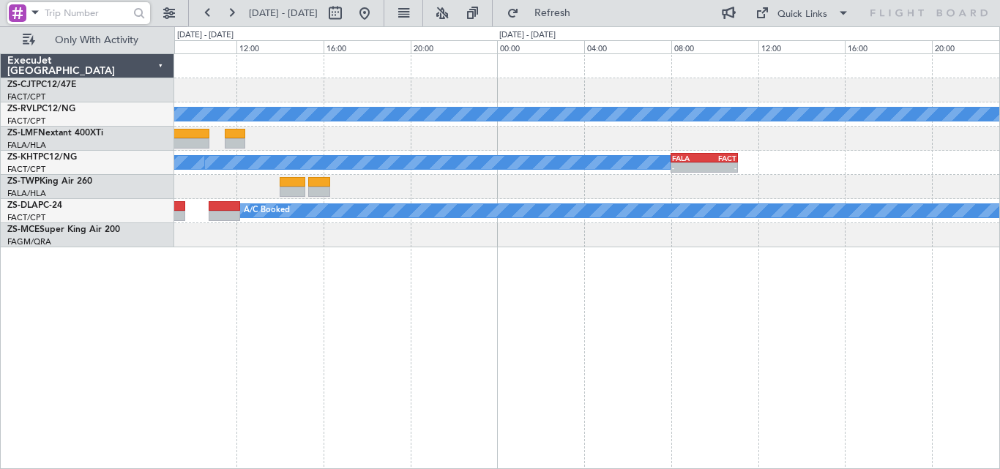
click at [257, 372] on div "A/C Booked A/C Booked A/C Unavailable - - FALA 08:00 Z FACT 11:05 Z A/C Booked …" at bounding box center [587, 261] width 826 height 416
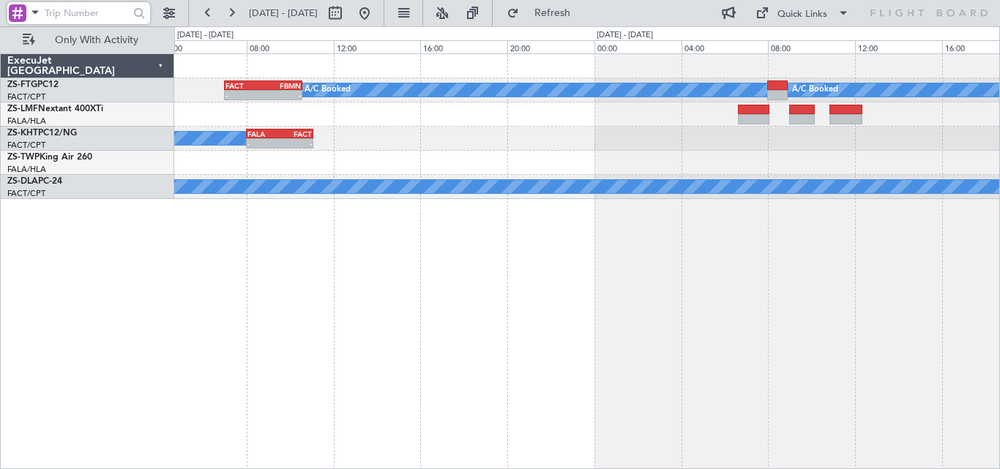
click at [239, 360] on div "A/C Booked A/C Booked - - FACT 07:00 Z FBMN 10:35 Z A/C Booked - - FALA 08:00 Z…" at bounding box center [587, 261] width 826 height 416
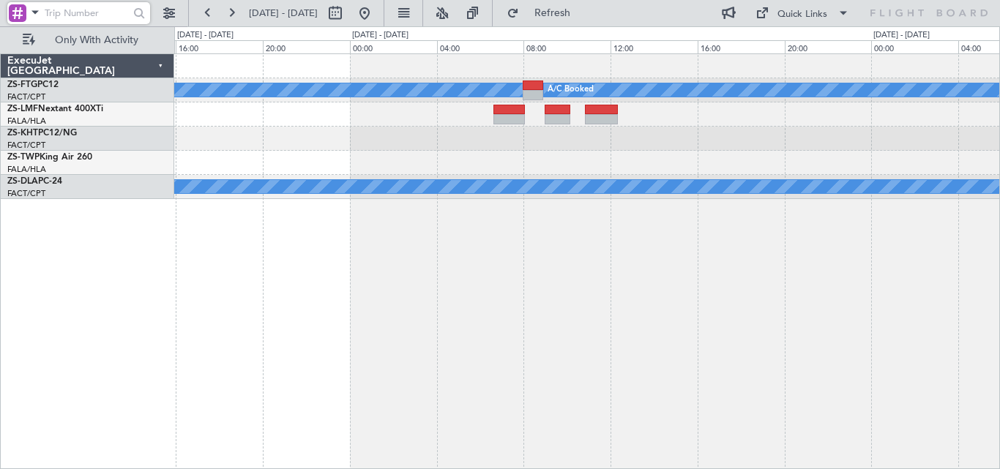
click at [170, 281] on div "A/C Booked A/C Booked FACT 07:00 Z FBMN 10:35 Z - - - - FALA 08:00 Z FACT 11:05…" at bounding box center [500, 247] width 1000 height 443
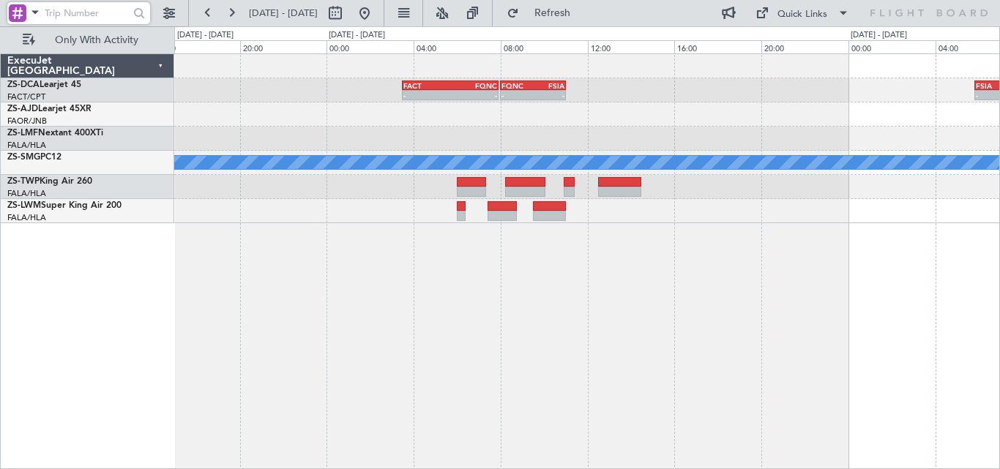
click at [337, 256] on div "- - FACT 03:30 Z FQNC 07:55 Z - - FQNC 08:00 Z FSIA 11:00 Z - - FSIA 05:50 Z FQ…" at bounding box center [587, 261] width 826 height 416
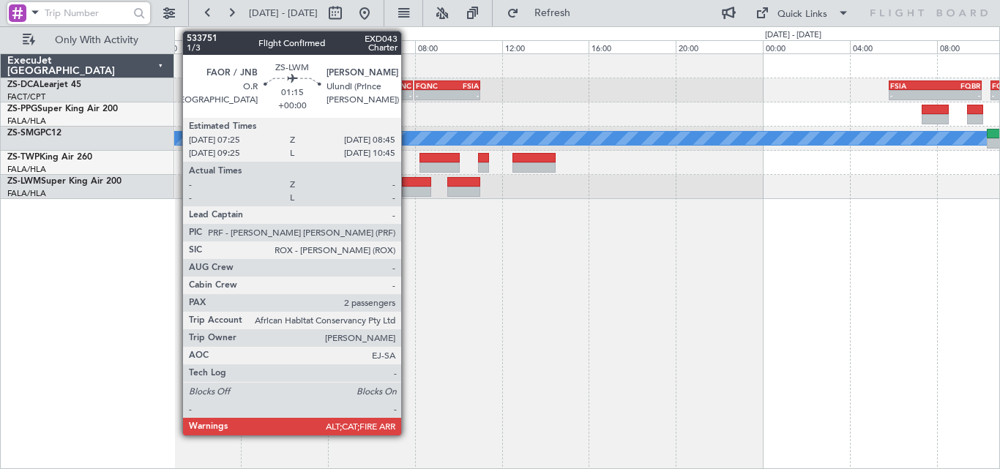
click at [409, 185] on div at bounding box center [416, 182] width 29 height 10
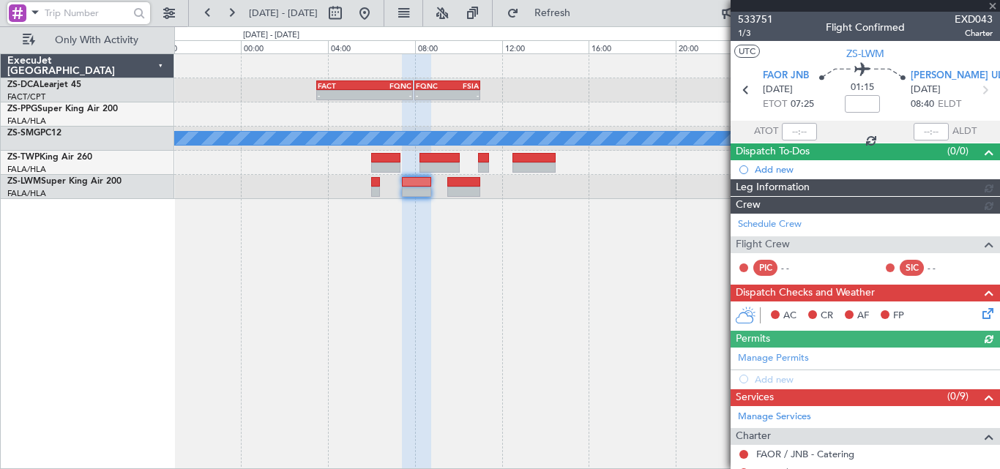
scroll to position [243, 0]
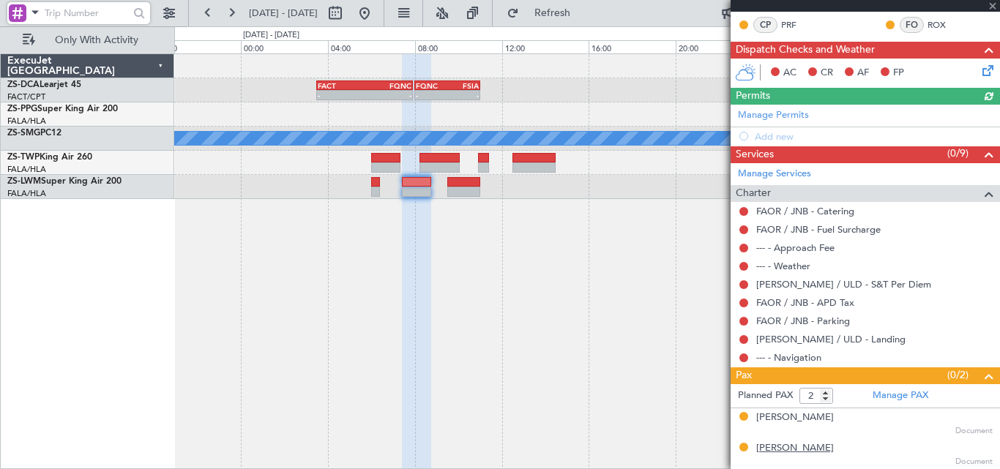
click at [773, 453] on div "[PERSON_NAME]" at bounding box center [795, 449] width 78 height 15
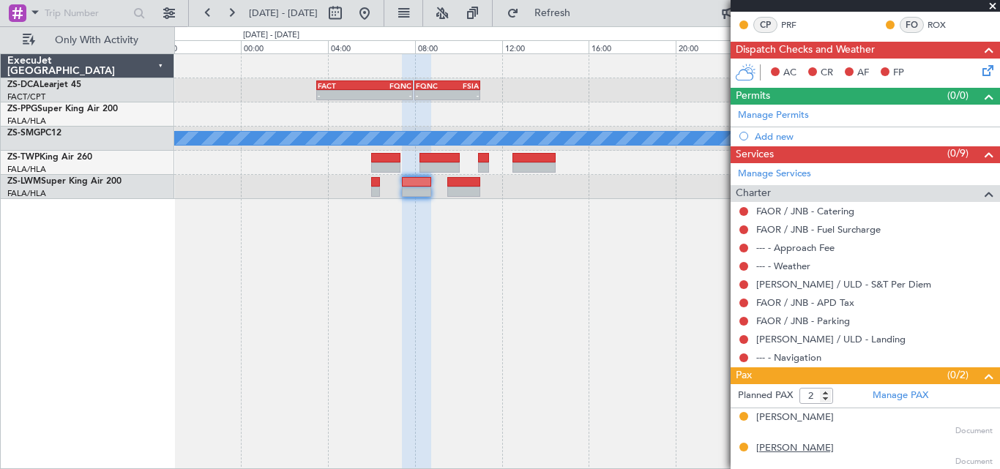
click at [774, 451] on div "[PERSON_NAME]" at bounding box center [795, 449] width 78 height 15
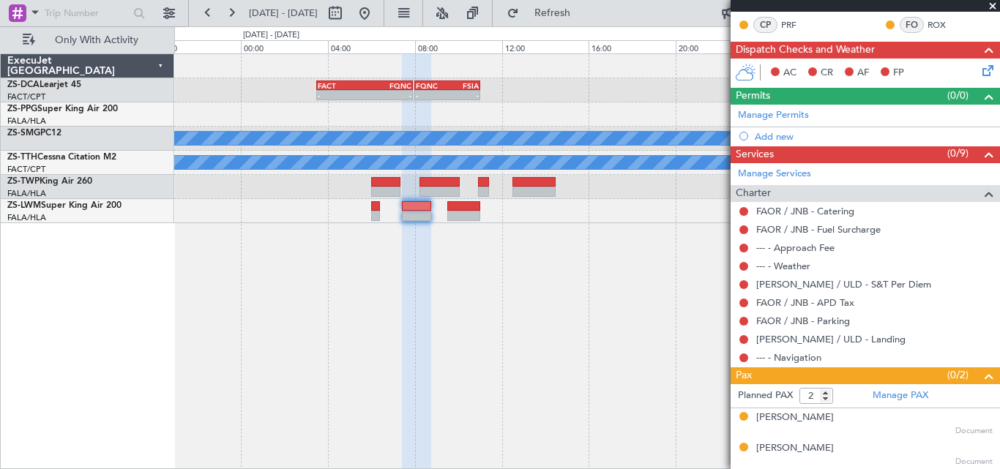
click at [990, 7] on span at bounding box center [993, 6] width 15 height 13
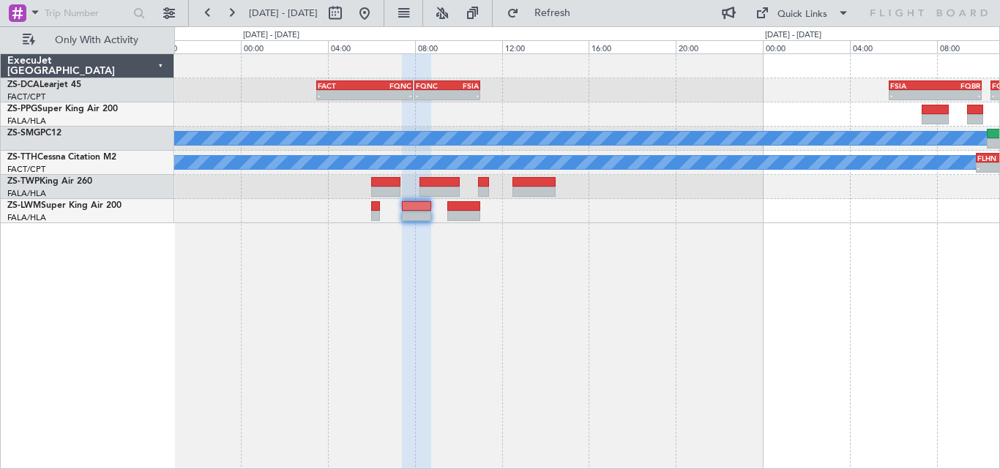
type input "0"
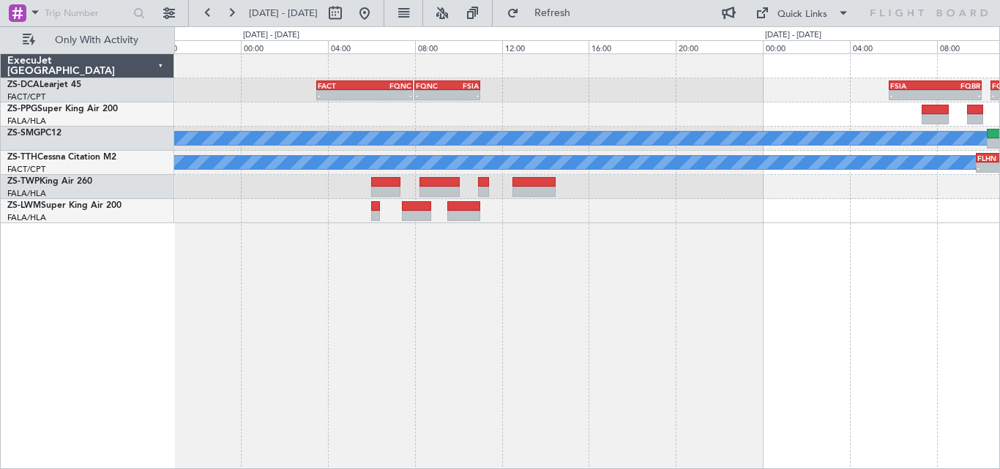
scroll to position [0, 0]
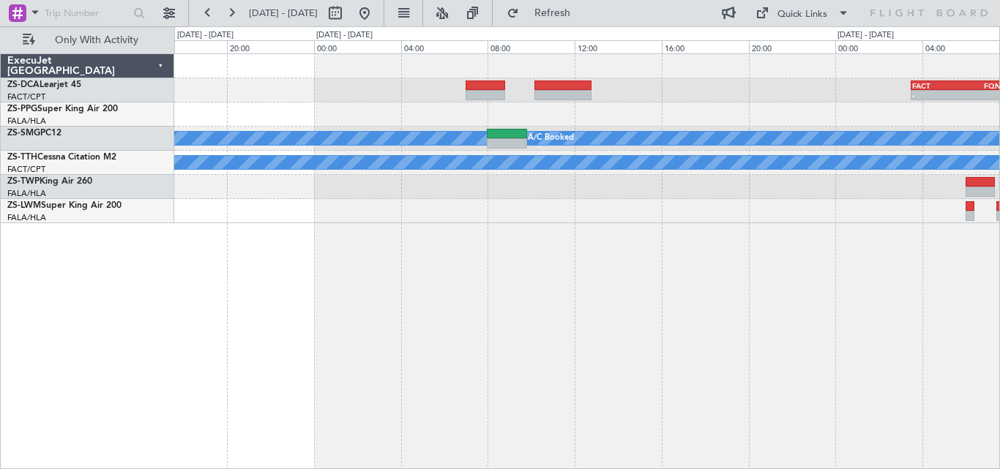
click at [915, 198] on div at bounding box center [586, 187] width 825 height 24
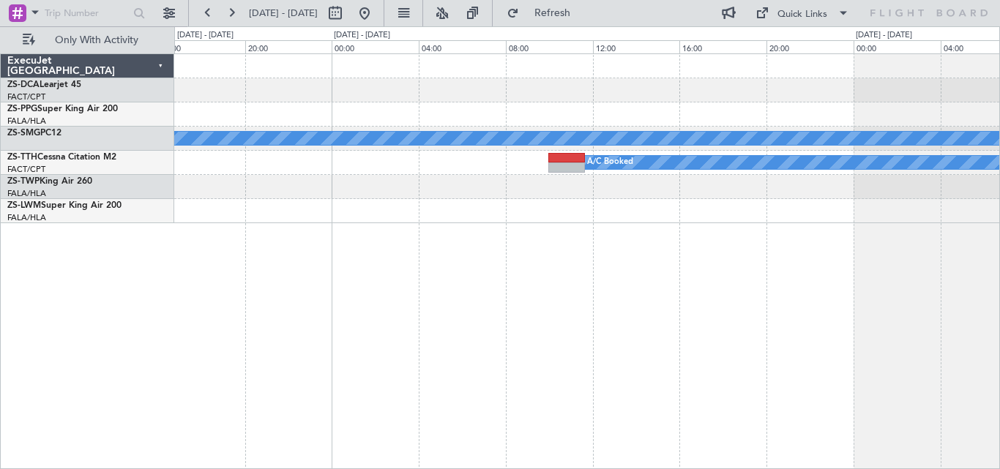
click at [1000, 199] on div "A/C Booked A/C Booked A/C Booked A/C Booked A/C Booked ExecuJet [GEOGRAPHIC_DAT…" at bounding box center [500, 247] width 1000 height 443
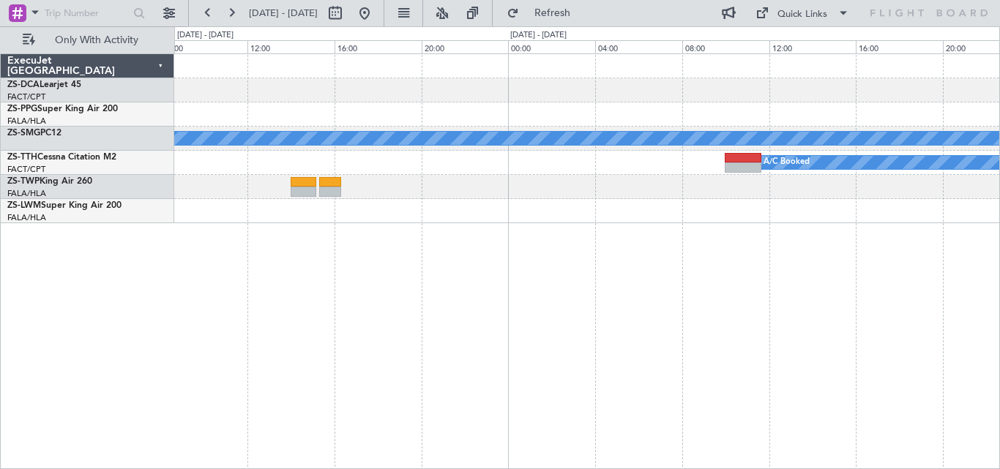
click at [776, 193] on div "A/C Booked A/C Booked" at bounding box center [586, 187] width 825 height 24
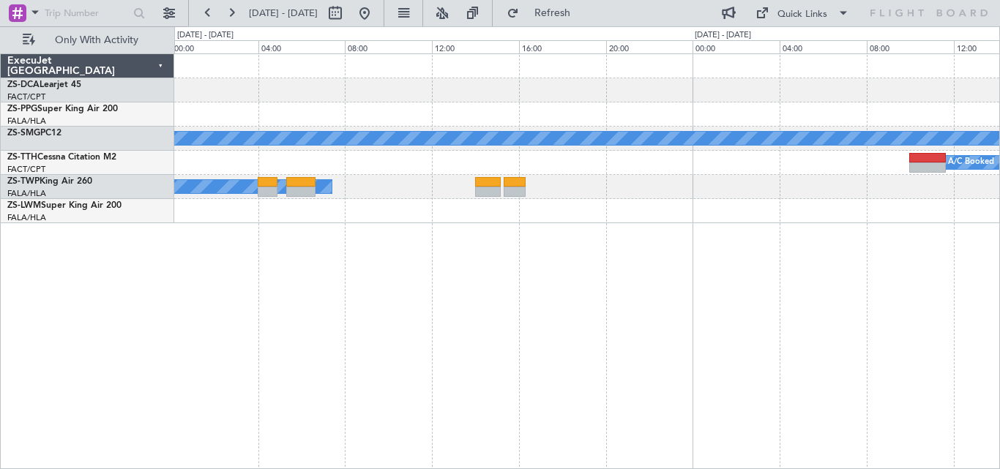
click at [941, 203] on div at bounding box center [586, 211] width 825 height 24
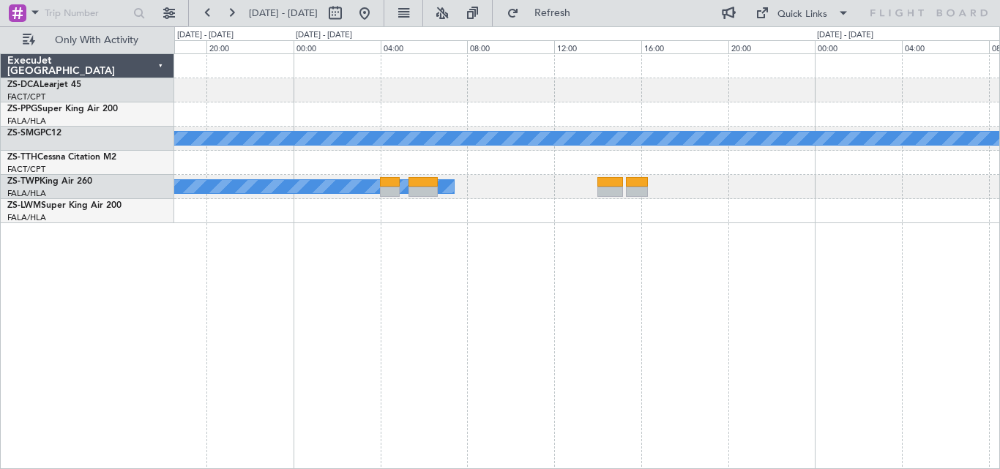
click at [761, 232] on div "A/C Booked A/C Booked A/C Booked A/C Booked" at bounding box center [587, 261] width 826 height 416
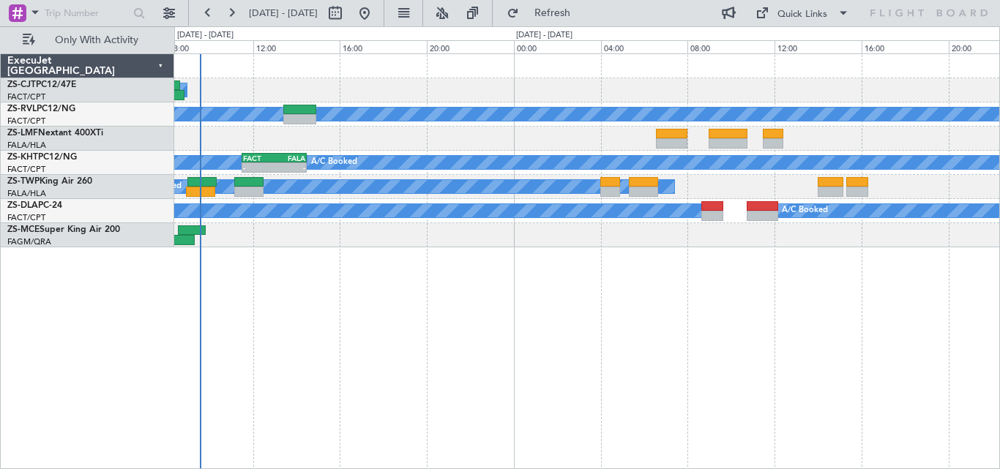
click at [550, 130] on div "A/C Booked A/C Booked A/C Unavailable A/C Booked - - FACT 11:30 Z FALA 14:30 Z …" at bounding box center [586, 150] width 825 height 193
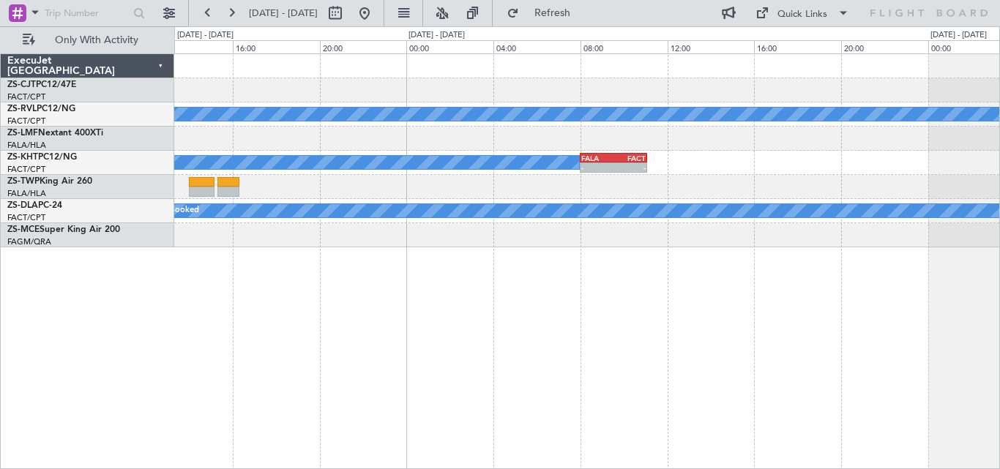
click at [335, 355] on div "A/C Booked A/C Booked - - FALA 08:00 Z FACT 11:05 Z A/C Unavailable A/C Booked …" at bounding box center [587, 261] width 826 height 416
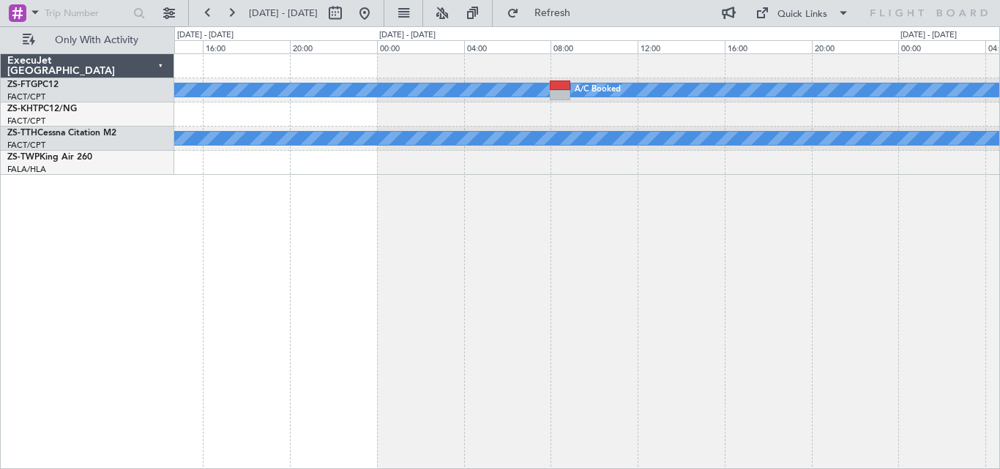
click at [306, 315] on div "A/C Booked A/C Booked FACT 07:00 Z FBMN 10:35 Z - - - - FALA 08:00 Z FACT 11:05…" at bounding box center [587, 261] width 826 height 416
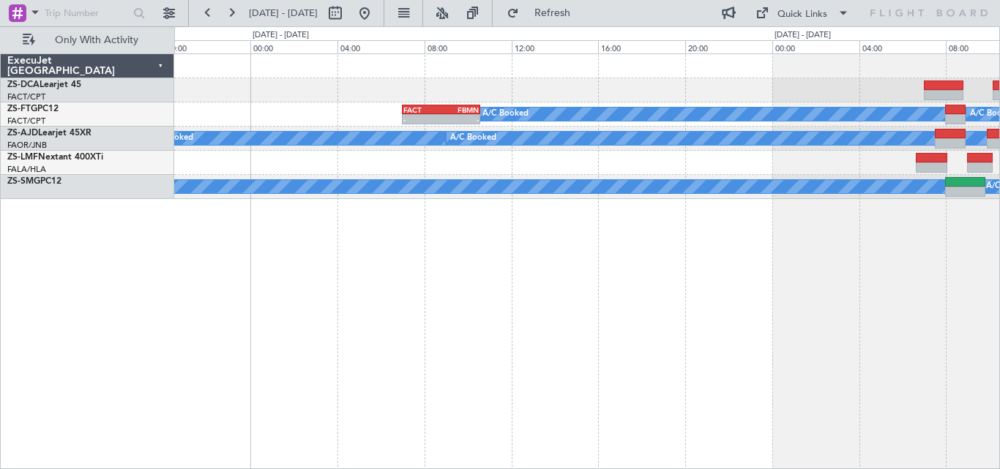
click at [665, 323] on div "A/C Booked A/C Booked FACT 07:00 Z FBMN 10:35 Z - - A/C Booked A/C Booked A/C B…" at bounding box center [587, 261] width 826 height 416
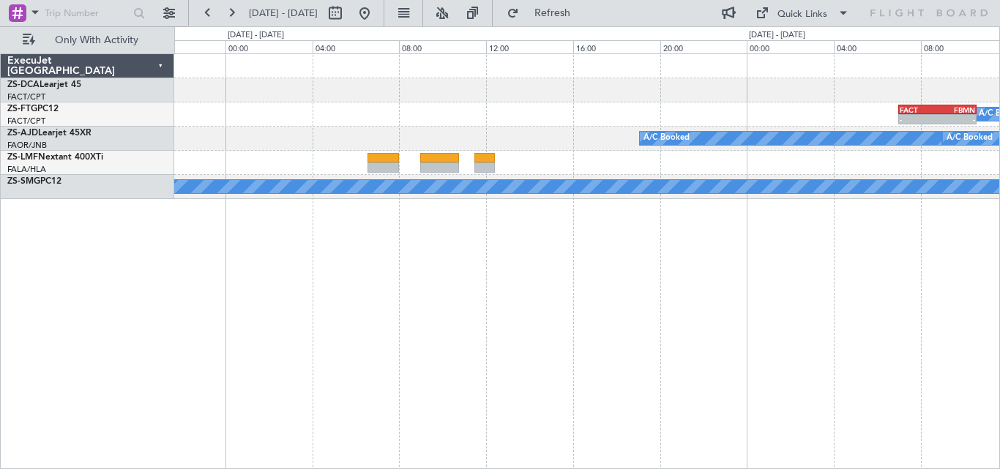
click at [929, 322] on div "A/C Booked FACT 07:00 Z FBMN 10:35 Z - - A/C Booked A/C Booked A/C Booked A/C B…" at bounding box center [587, 261] width 826 height 416
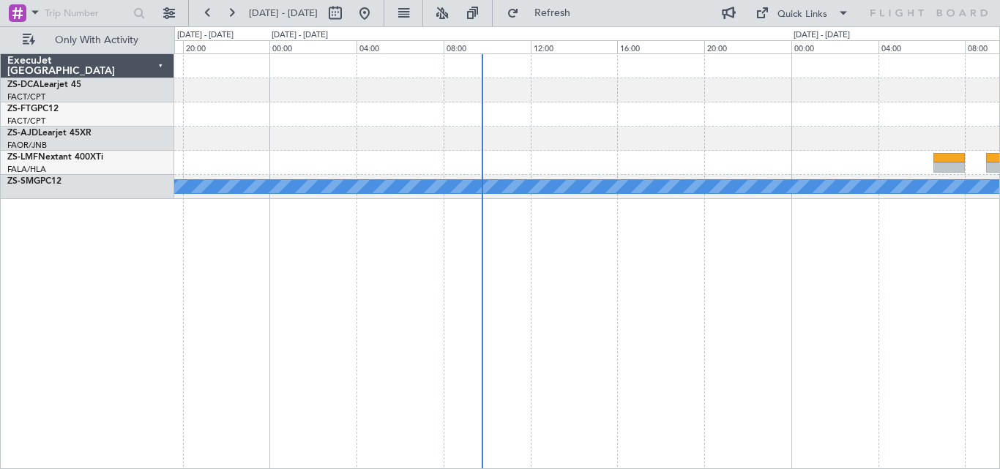
click at [1000, 305] on div "A/C Booked A/C Booked ExecuJet [GEOGRAPHIC_DATA] ZS-DCA Learjet 45 FACT/CPT [GE…" at bounding box center [500, 247] width 1000 height 443
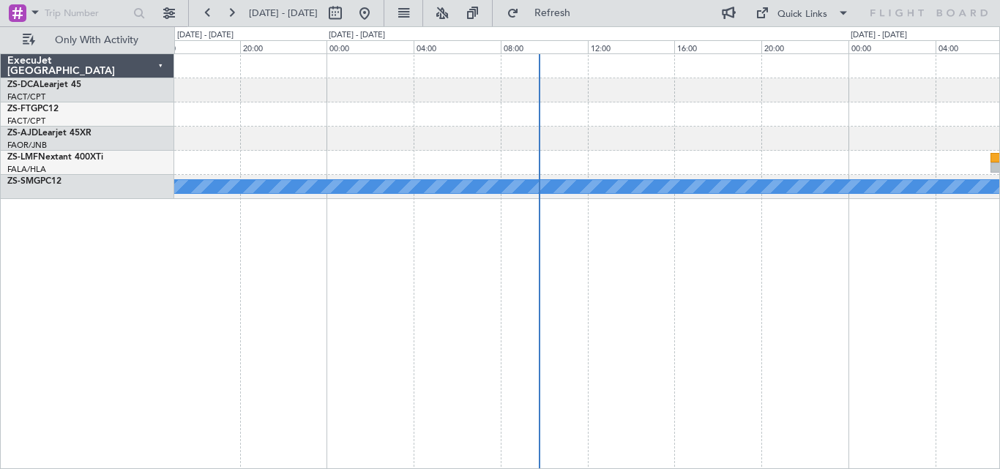
click at [803, 279] on div "A/C Booked" at bounding box center [587, 261] width 826 height 416
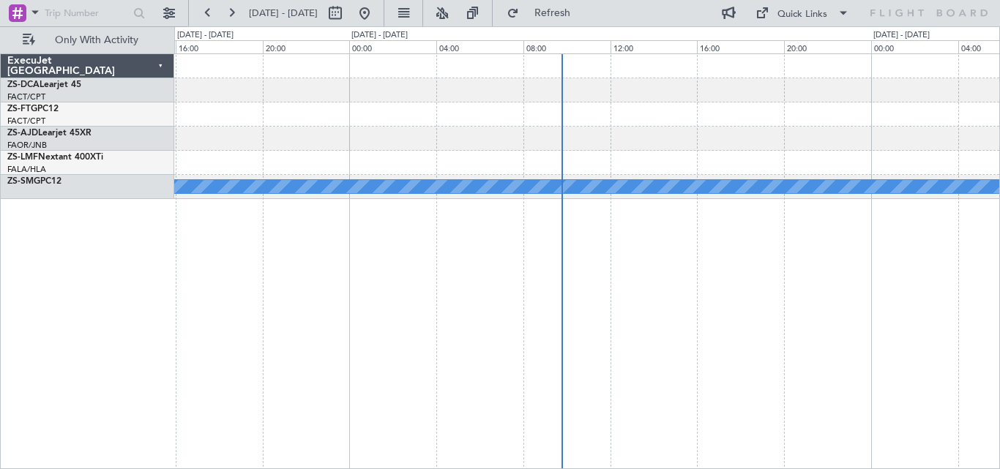
click at [206, 289] on div "A/C Booked" at bounding box center [587, 261] width 826 height 416
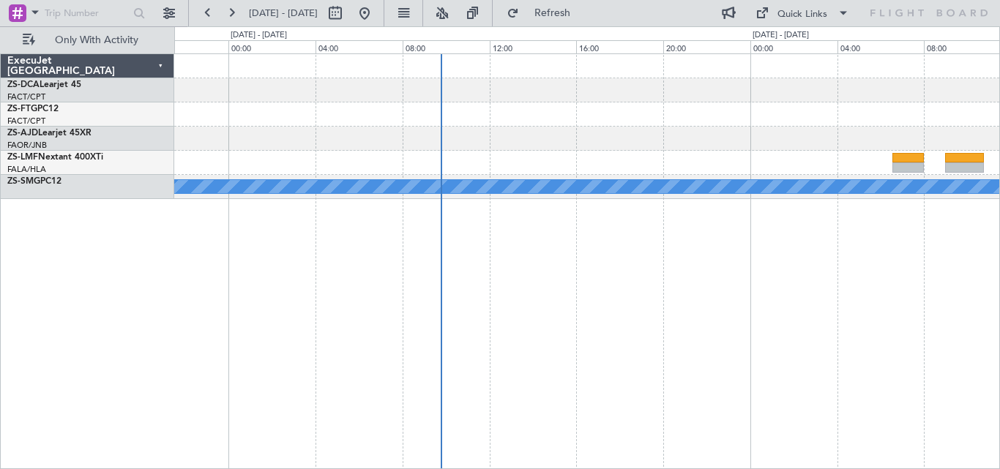
click at [428, 278] on div "A/C Booked A/C Booked" at bounding box center [587, 261] width 826 height 416
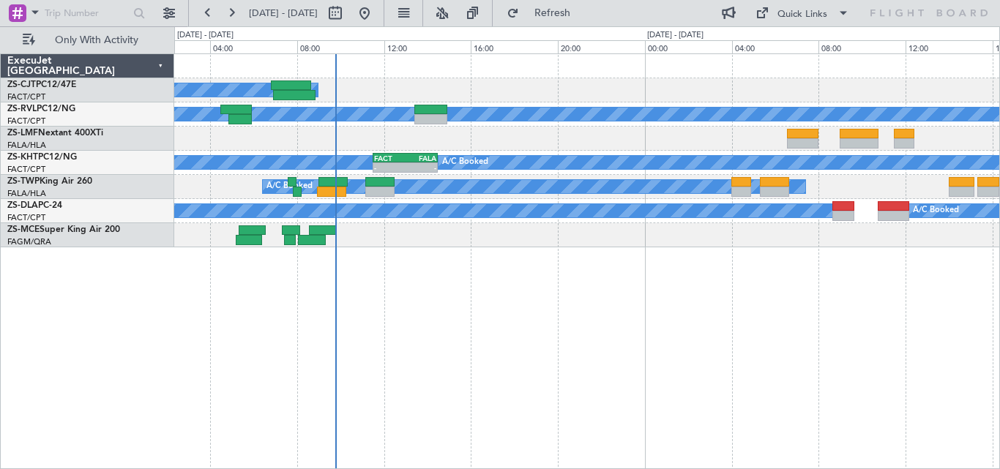
click at [546, 269] on div "A/C Booked A/C Booked A/C Unavailable A/C Booked - - FACT 11:30 Z FALA 14:30 Z …" at bounding box center [587, 261] width 826 height 416
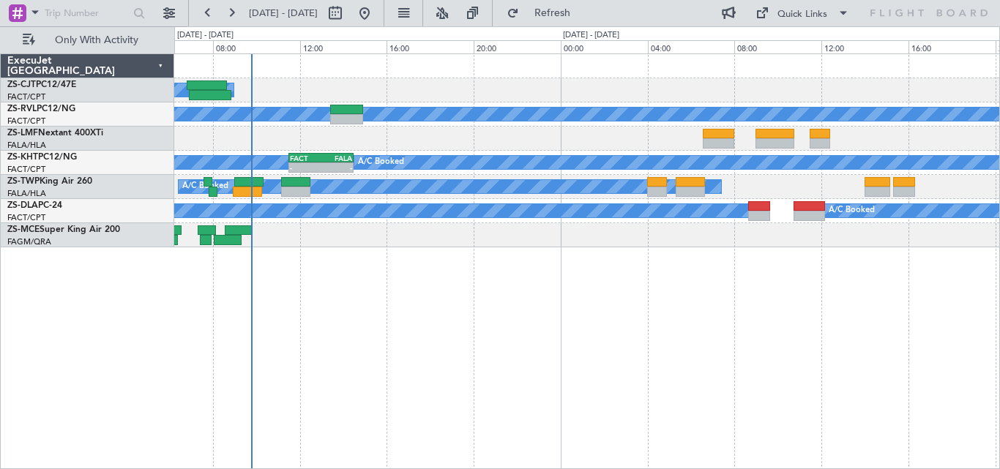
click at [434, 282] on div "A/C Booked A/C Booked A/C Unavailable A/C Booked - - FACT 11:30 Z FALA 14:30 Z …" at bounding box center [587, 261] width 826 height 416
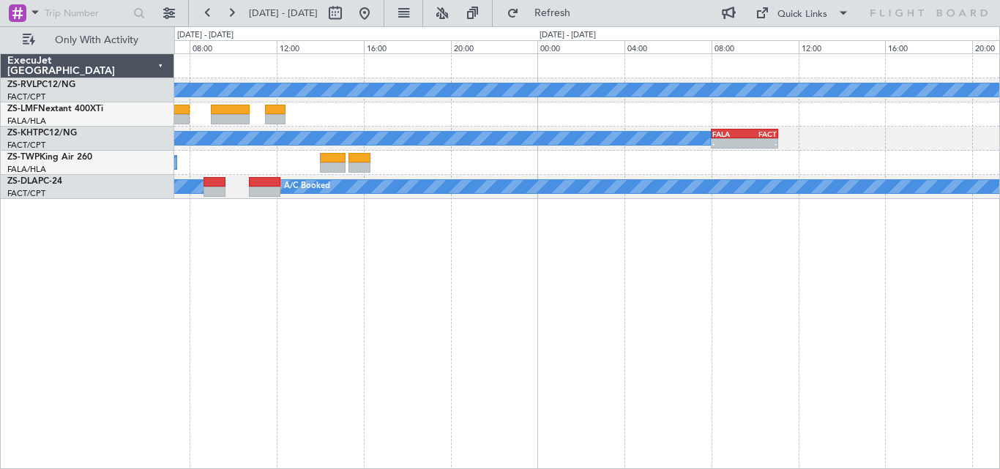
click at [382, 306] on div "A/C Booked A/C Unavailable A/C Booked - - FALA 08:00 Z FACT 11:05 Z A/C Booked …" at bounding box center [587, 261] width 826 height 416
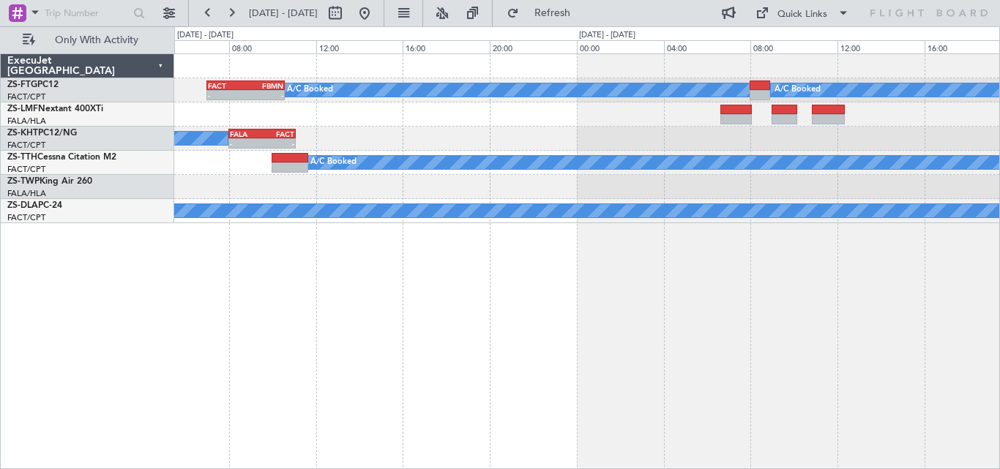
click at [363, 333] on div "A/C Booked - - FACT 07:00 Z FBMN 10:35 Z A/C Booked A/C Booked - - FALA 08:00 Z…" at bounding box center [587, 261] width 826 height 416
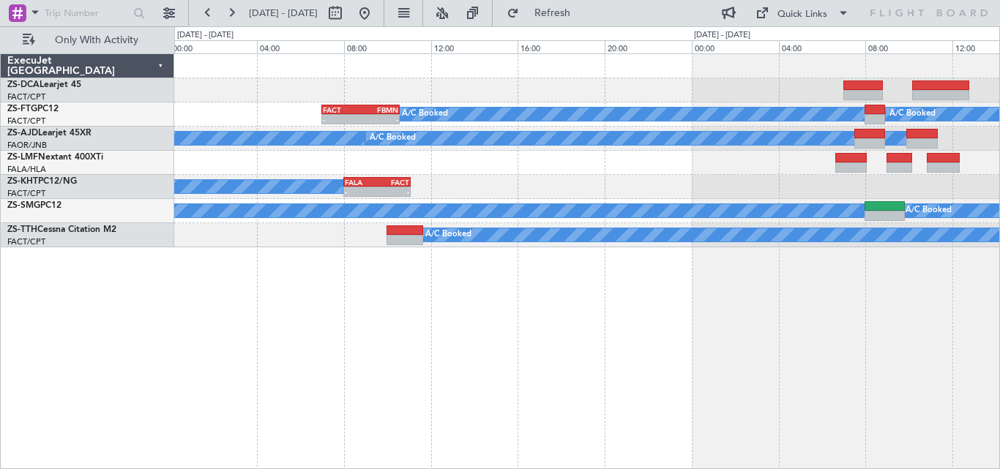
click at [588, 163] on div at bounding box center [586, 163] width 825 height 24
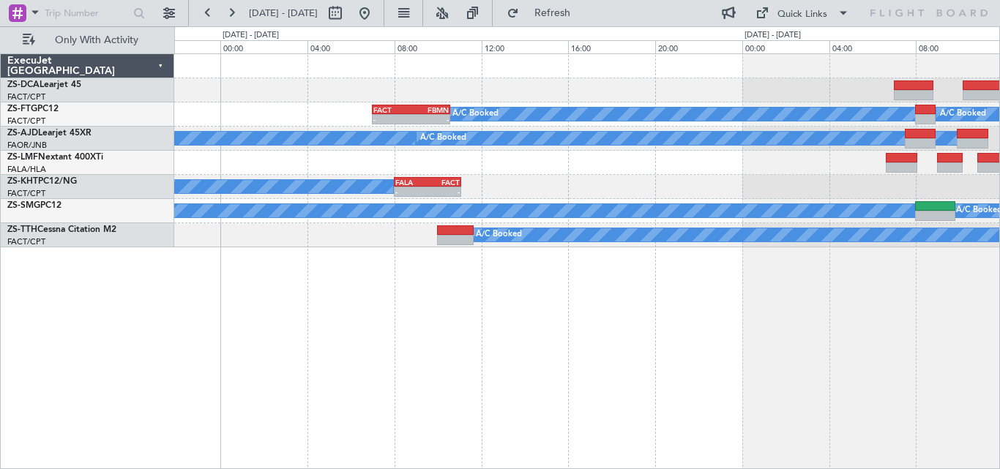
click at [907, 146] on div "A/C Booked A/C Booked - - FACT 07:00 Z FBMN 10:35 Z A/C Booked A/C Booked A/C B…" at bounding box center [586, 150] width 825 height 193
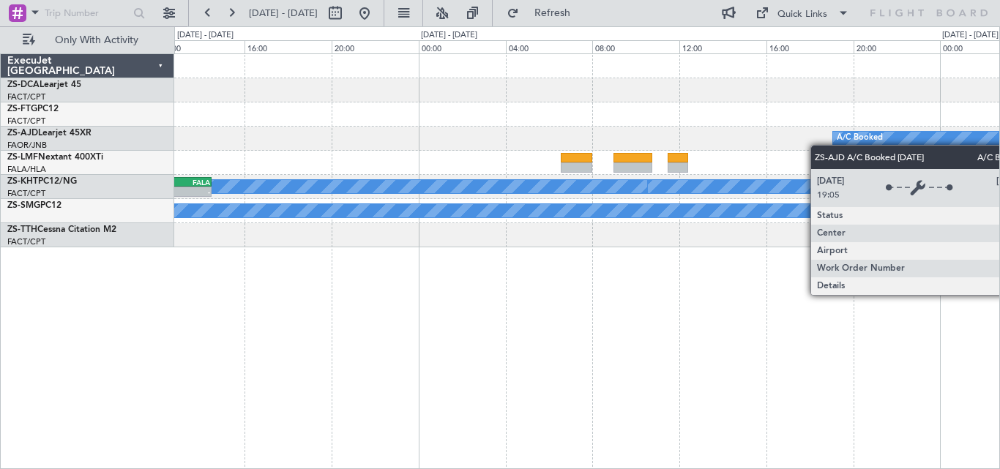
click at [914, 136] on div "FACT 07:00 Z FBMN 10:35 Z - - A/C Booked A/C Booked A/C Booked A/C Booked A/C B…" at bounding box center [586, 150] width 825 height 193
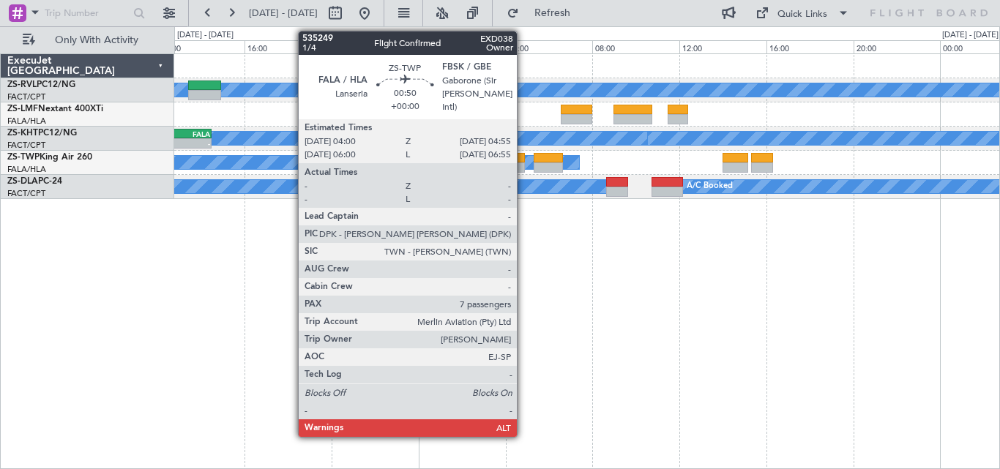
click at [524, 168] on div at bounding box center [515, 168] width 21 height 10
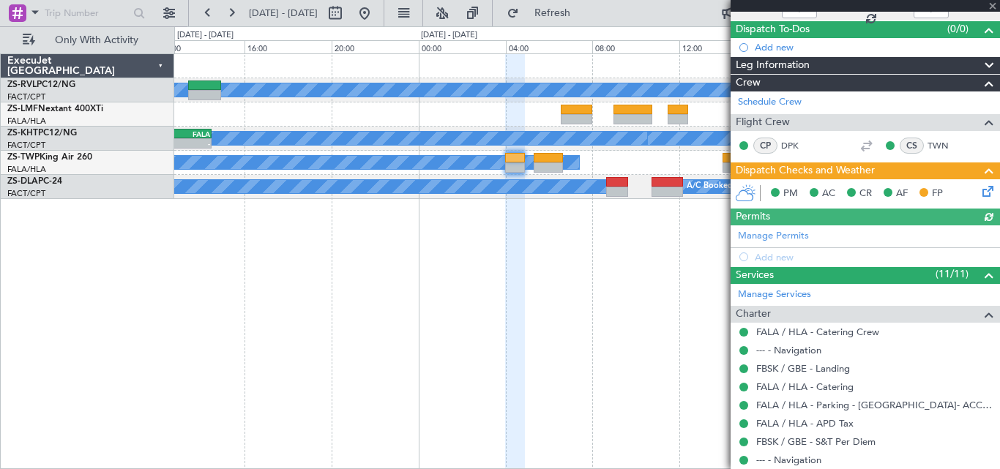
scroll to position [445, 0]
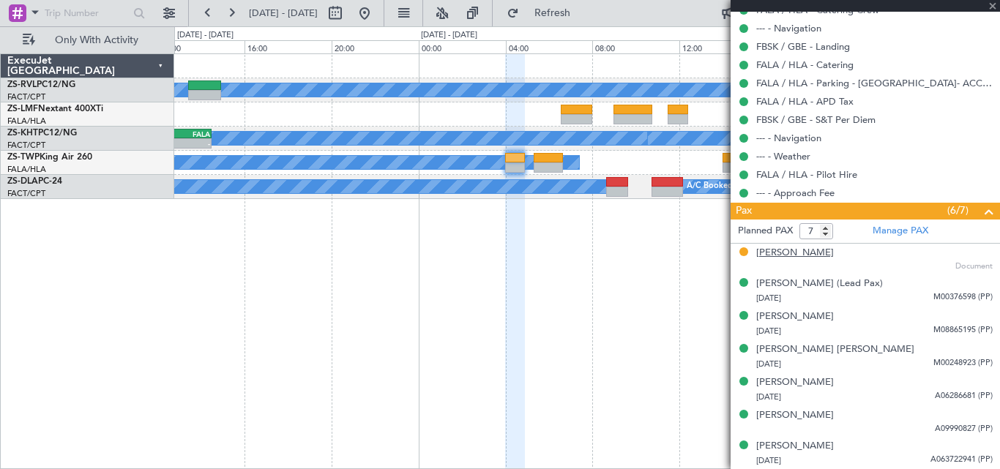
click at [834, 252] on div "[PERSON_NAME]" at bounding box center [795, 253] width 78 height 15
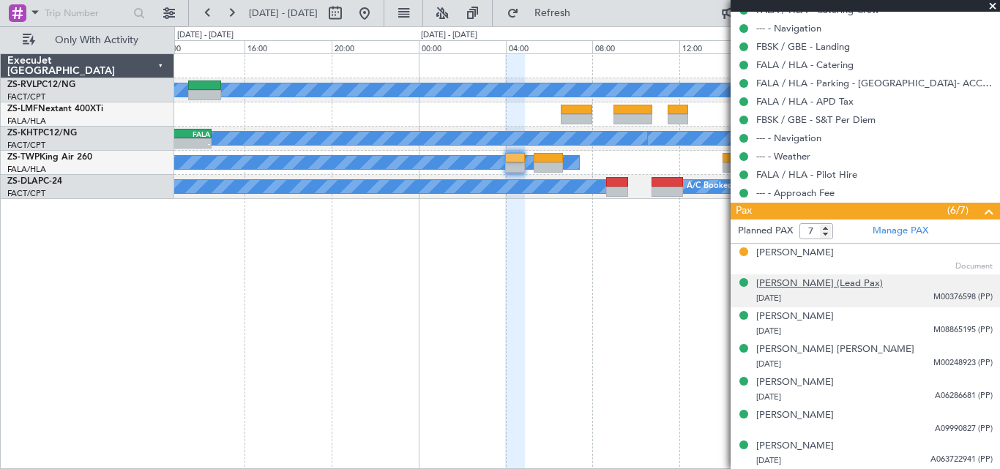
click at [825, 283] on div "[PERSON_NAME] (Lead Pax)" at bounding box center [819, 284] width 127 height 15
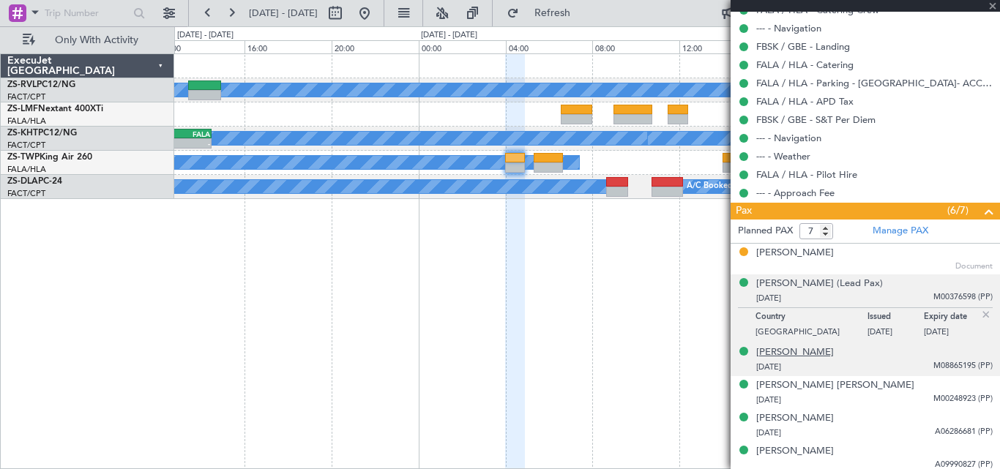
click at [787, 346] on div "[PERSON_NAME]" at bounding box center [795, 353] width 78 height 15
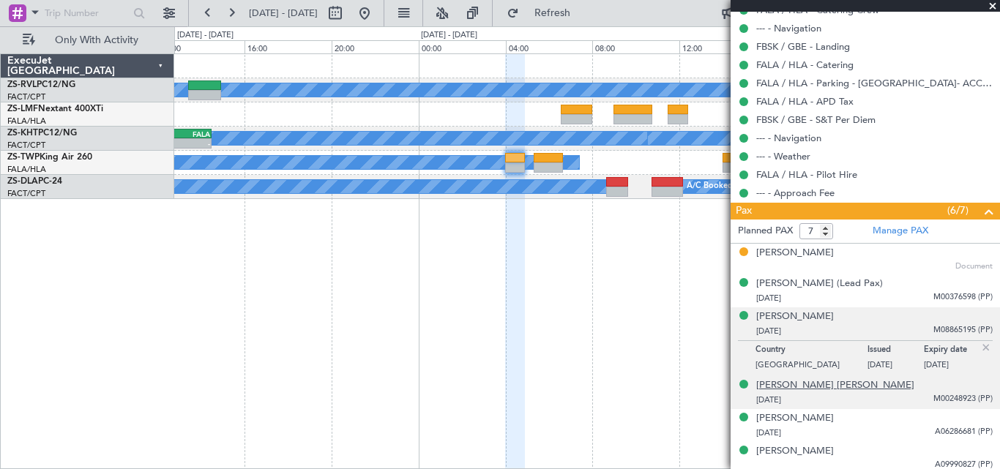
click at [806, 384] on div "[PERSON_NAME] [PERSON_NAME]" at bounding box center [835, 386] width 158 height 15
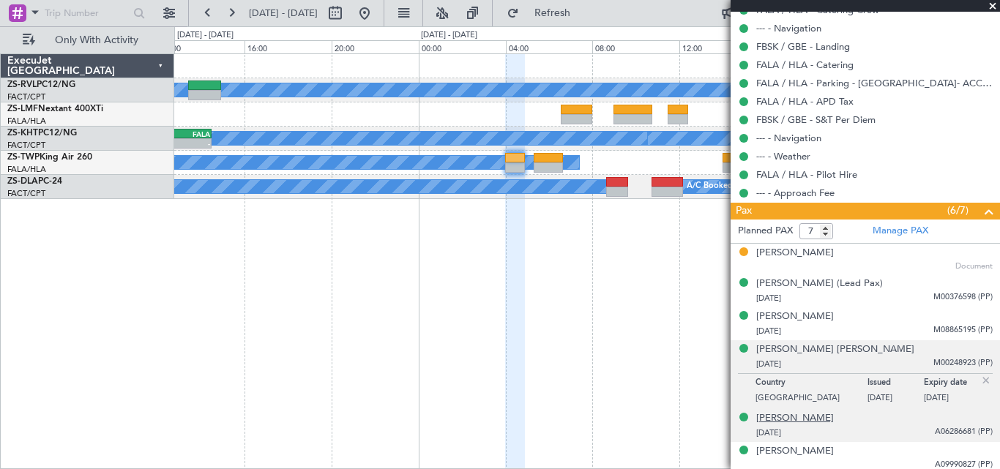
scroll to position [480, 0]
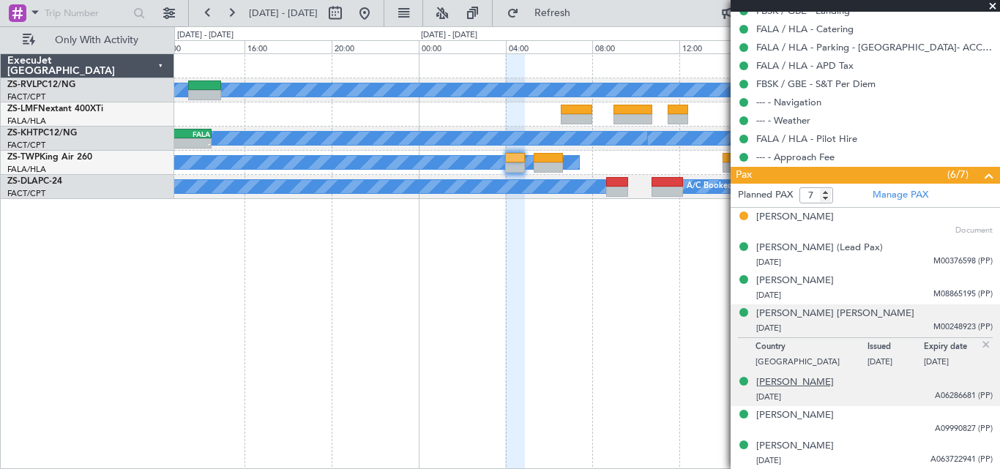
click at [812, 385] on div "[PERSON_NAME]" at bounding box center [795, 383] width 78 height 15
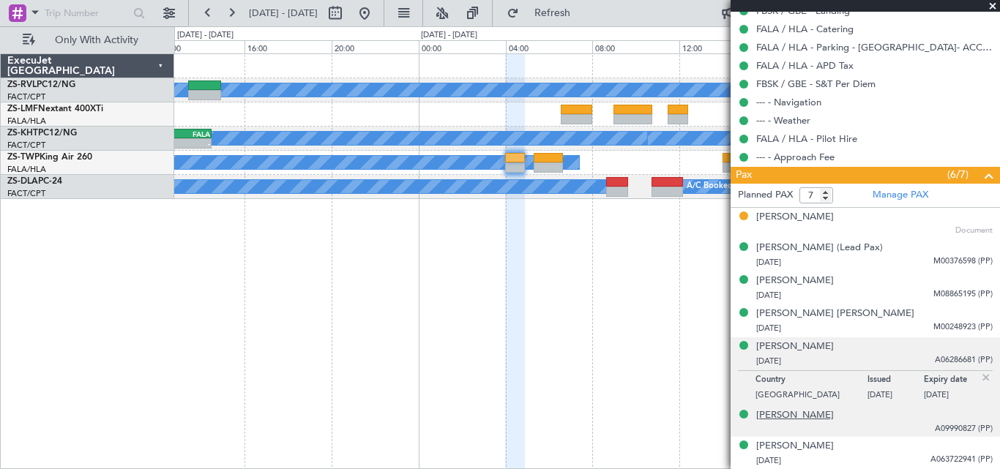
click at [794, 418] on div "[PERSON_NAME]" at bounding box center [795, 416] width 78 height 15
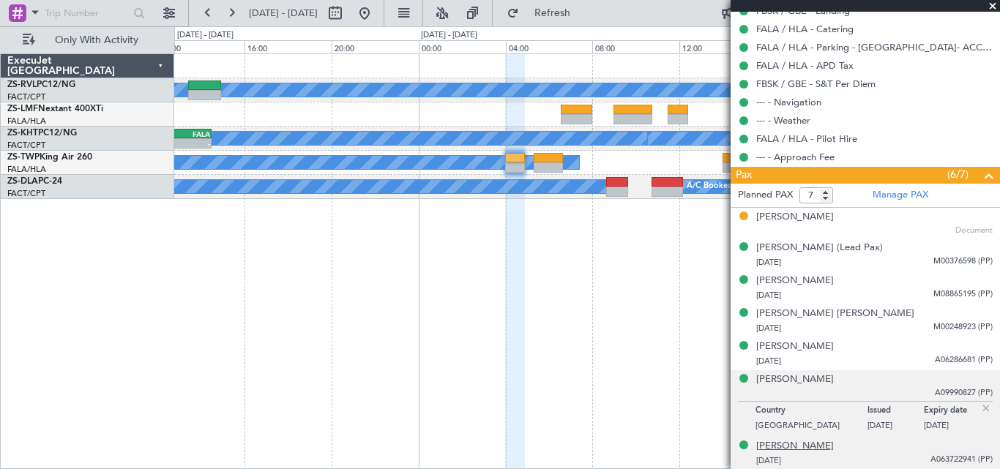
click at [799, 439] on div "[PERSON_NAME]" at bounding box center [795, 446] width 78 height 15
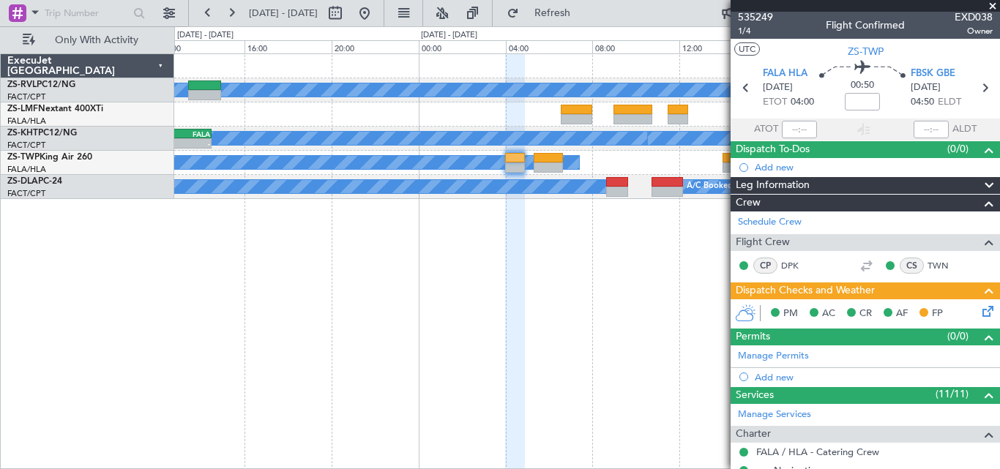
scroll to position [0, 0]
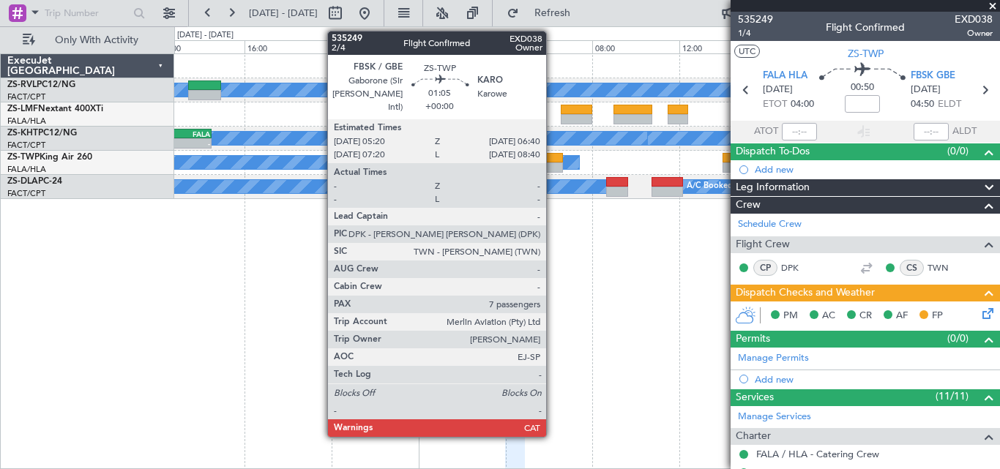
click at [553, 160] on div at bounding box center [548, 158] width 29 height 10
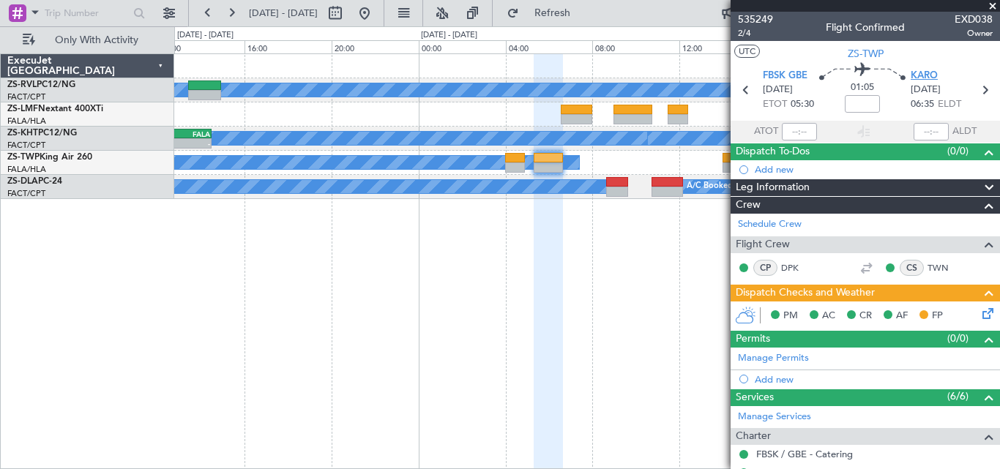
click at [924, 72] on span "KARO" at bounding box center [924, 76] width 27 height 15
click at [990, 7] on span at bounding box center [993, 6] width 15 height 13
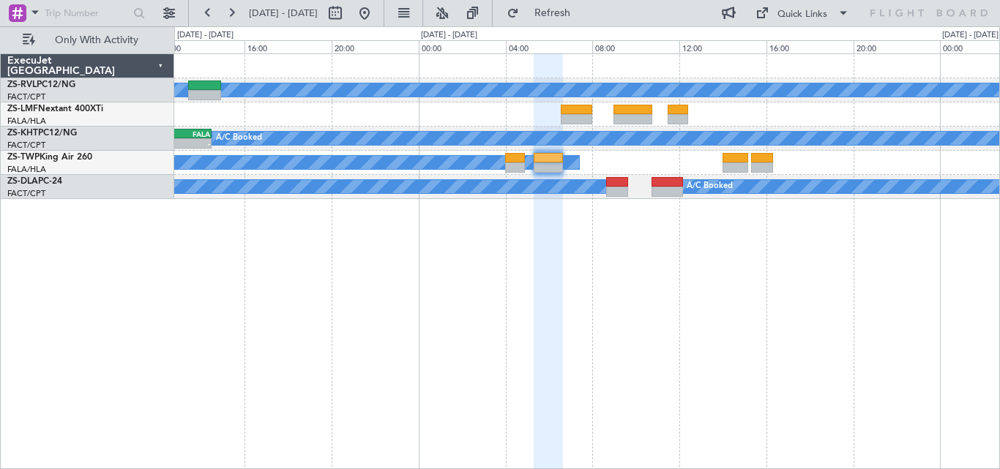
type input "0"
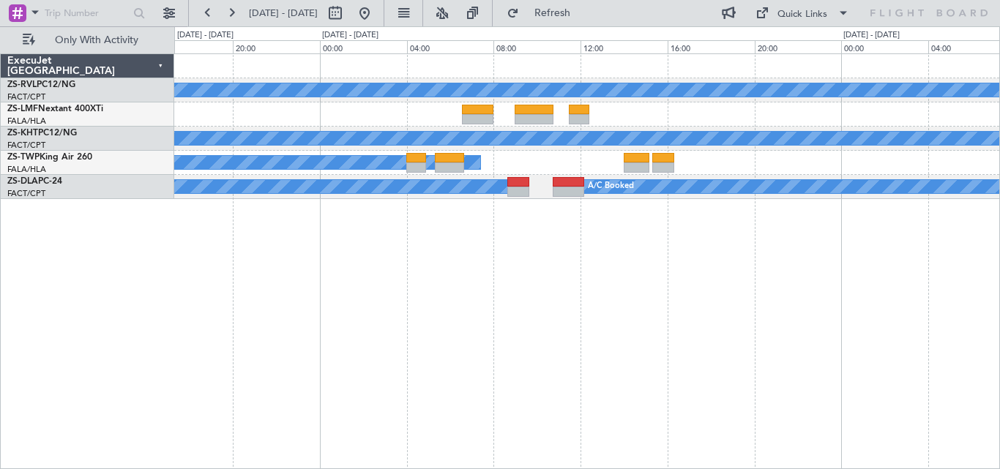
click at [450, 373] on div "A/C Booked A/C Unavailable A/C Booked - - FACT 11:30 Z FALA 14:30 Z - - FALA 11…" at bounding box center [587, 261] width 826 height 416
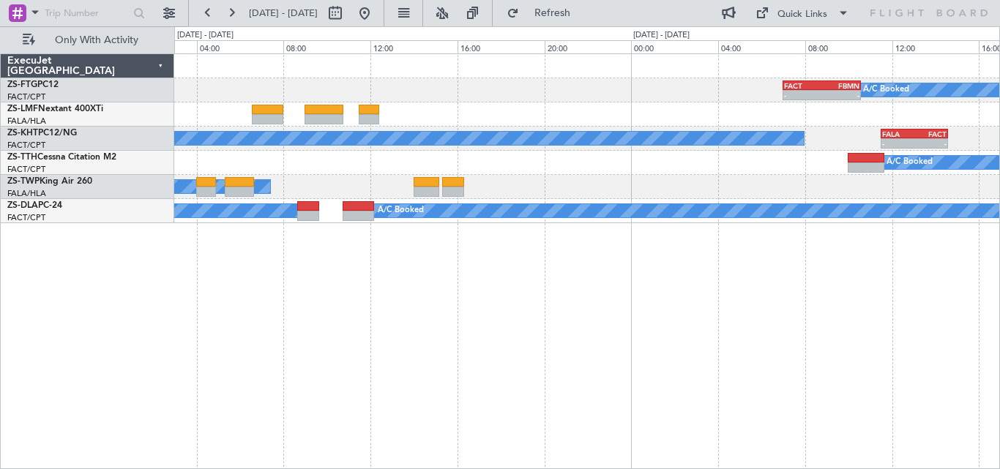
click at [461, 292] on div "A/C Booked - - FACT 07:00 Z FBMN 10:35 Z A/C Unavailable A/C Booked - - FALA 11…" at bounding box center [587, 261] width 826 height 416
